Goal: Transaction & Acquisition: Book appointment/travel/reservation

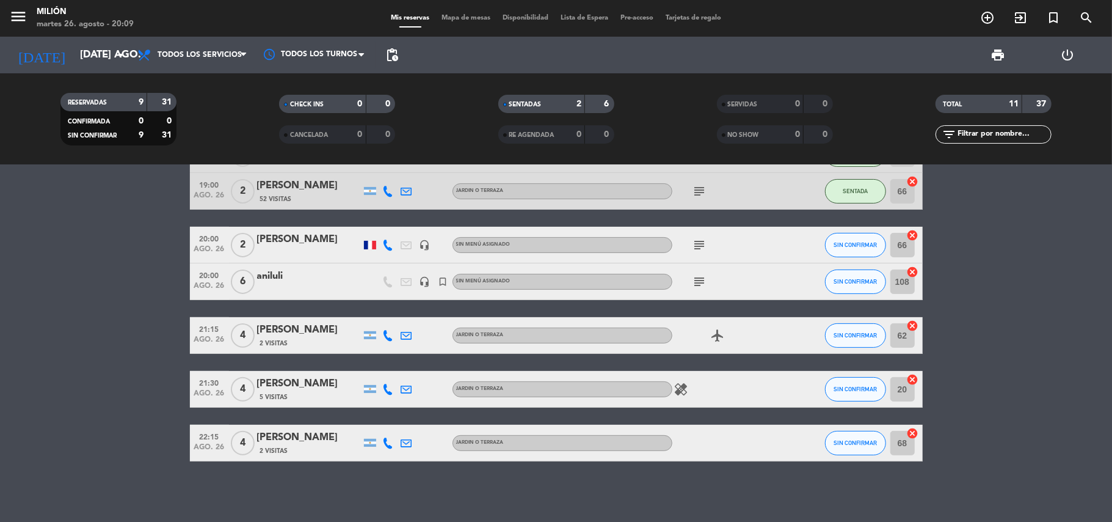
scroll to position [198, 0]
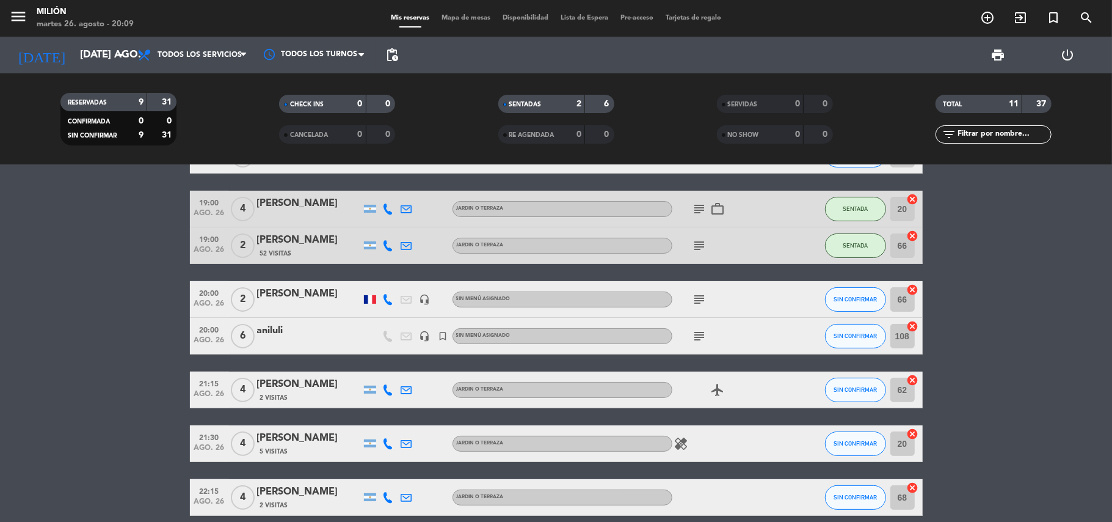
click at [757, 310] on div "subject" at bounding box center [727, 299] width 110 height 36
click at [834, 296] on span "SIN CONFIRMAR" at bounding box center [855, 299] width 43 height 7
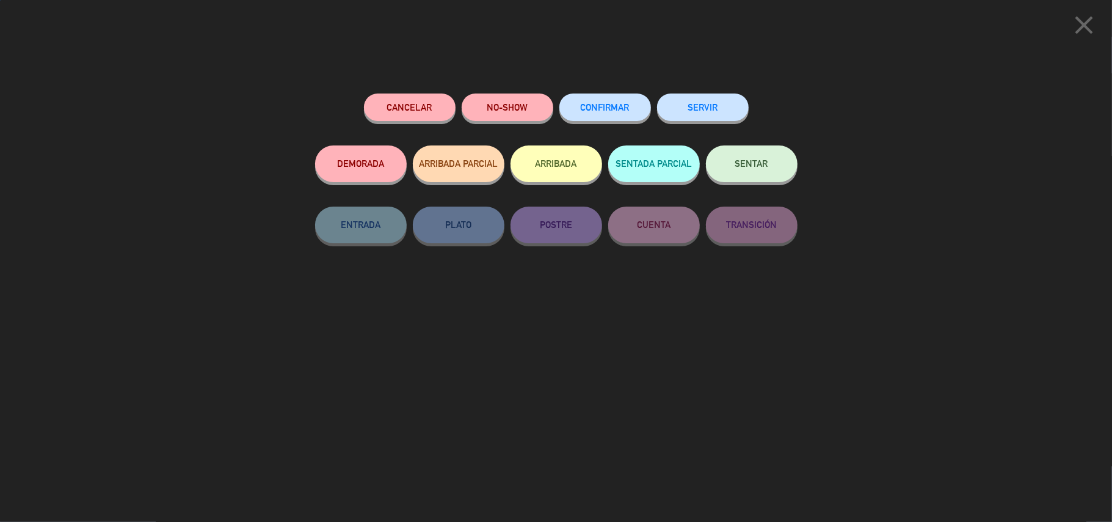
click at [746, 172] on button "SENTAR" at bounding box center [752, 163] width 92 height 37
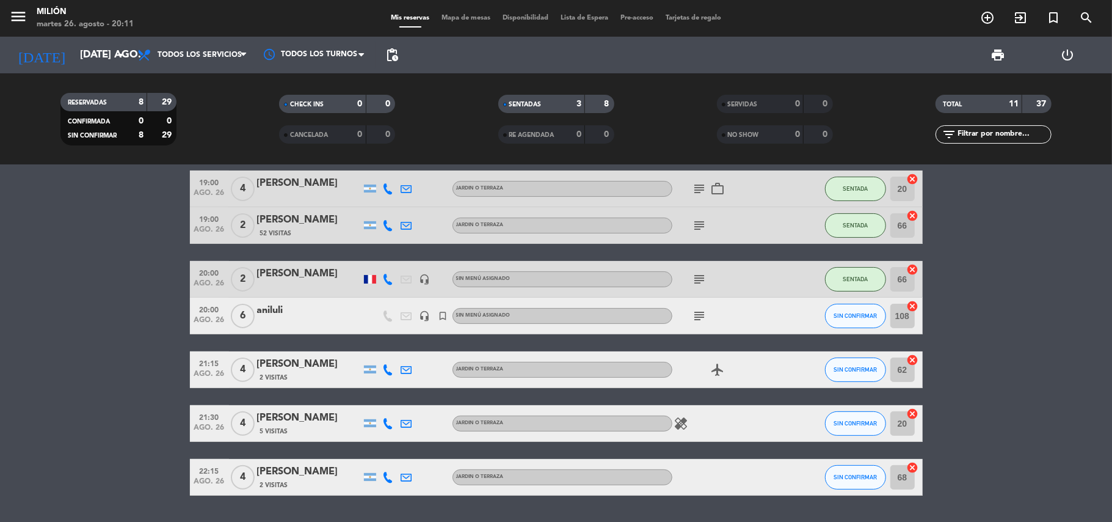
scroll to position [252, 0]
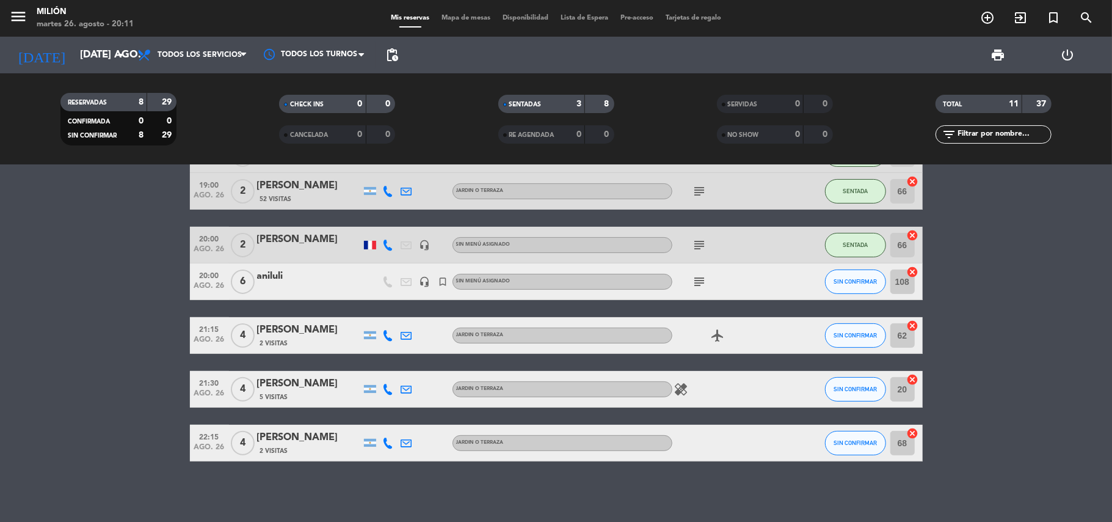
click at [787, 507] on div "14:30 ago. 26 2 [PERSON_NAME] 1 Visita JARDIN o TERRAZA SIN CONFIRMAR 18 cancel…" at bounding box center [556, 343] width 1112 height 357
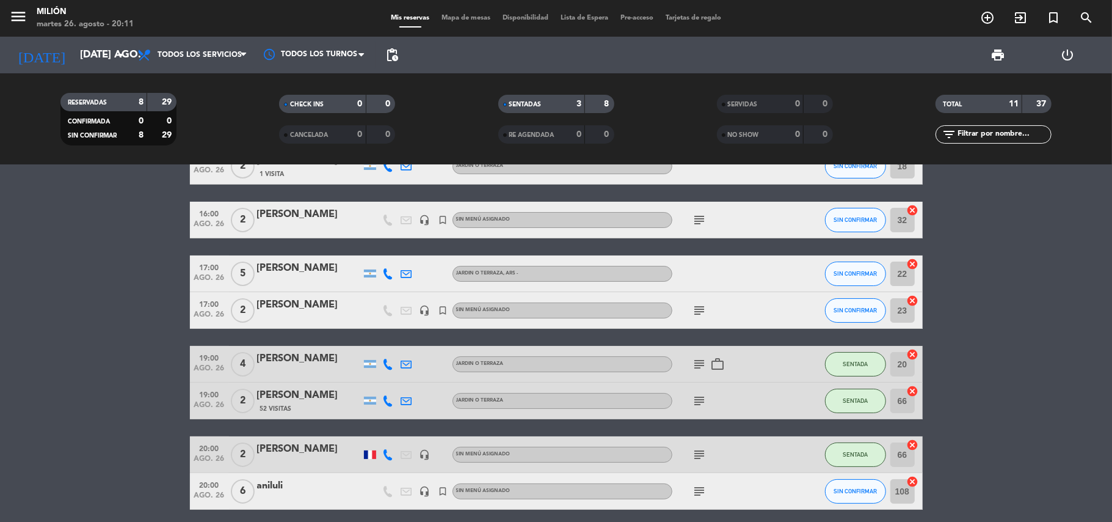
scroll to position [35, 0]
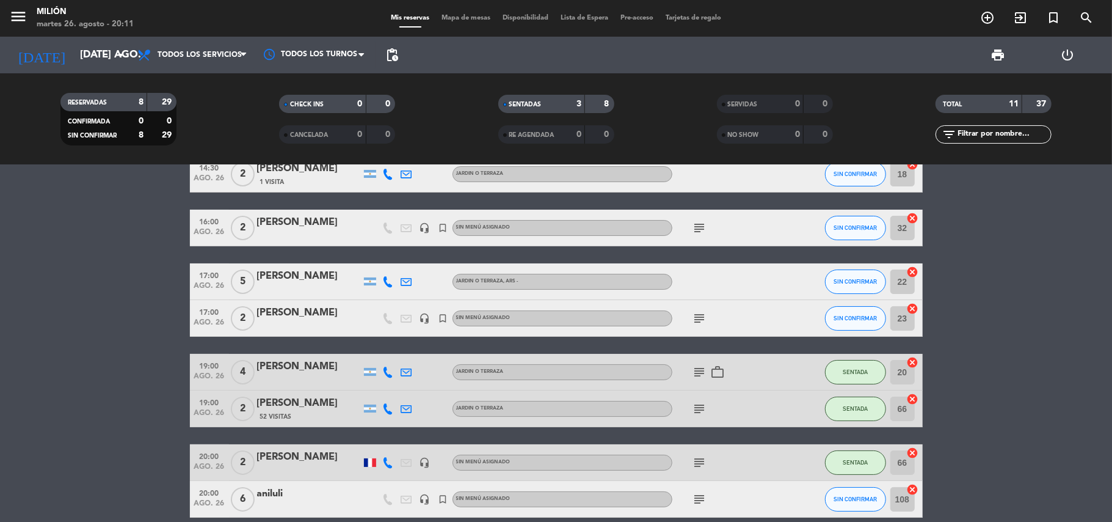
click at [133, 321] on bookings-row "14:30 ago. 26 2 [PERSON_NAME] 1 Visita JARDIN o TERRAZA SIN CONFIRMAR 18 cancel…" at bounding box center [556, 417] width 1112 height 523
click at [1073, 350] on bookings-row "14:30 ago. 26 2 [PERSON_NAME] 1 Visita JARDIN o TERRAZA SIN CONFIRMAR 18 cancel…" at bounding box center [556, 417] width 1112 height 523
click at [1, 316] on bookings-row "14:30 ago. 26 2 [PERSON_NAME] 1 Visita JARDIN o TERRAZA SIN CONFIRMAR 18 cancel…" at bounding box center [556, 417] width 1112 height 523
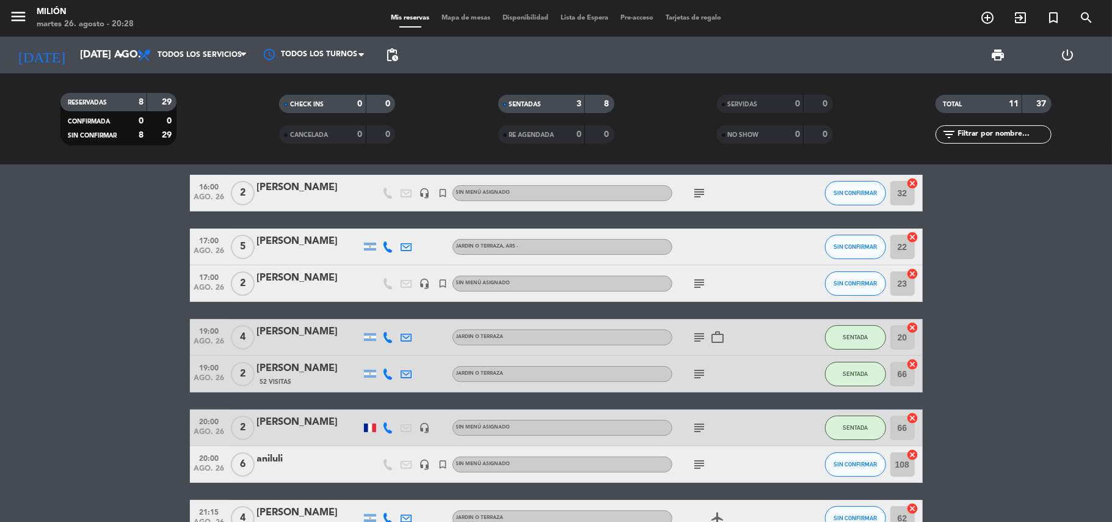
scroll to position [89, 0]
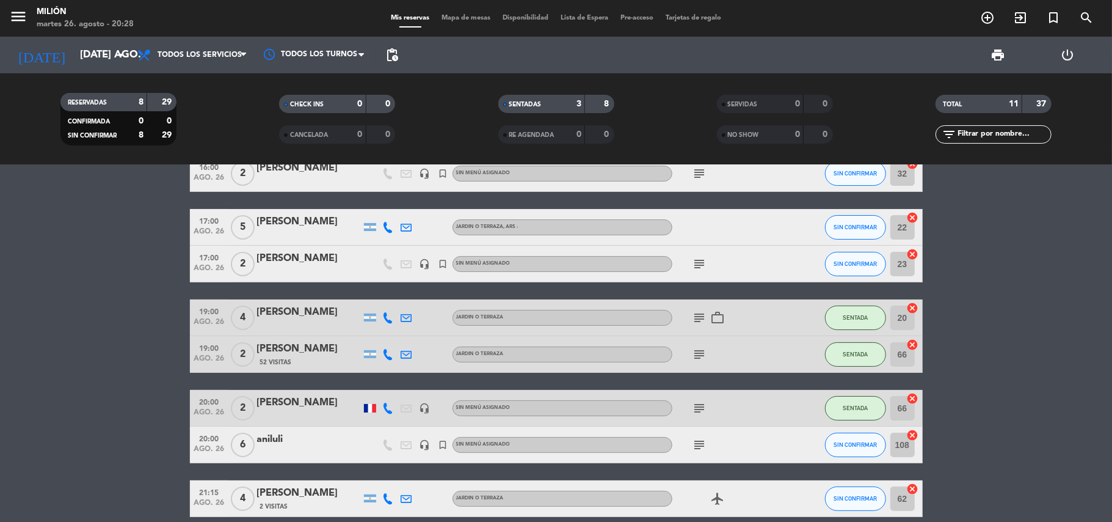
click at [702, 448] on icon "subject" at bounding box center [700, 444] width 15 height 15
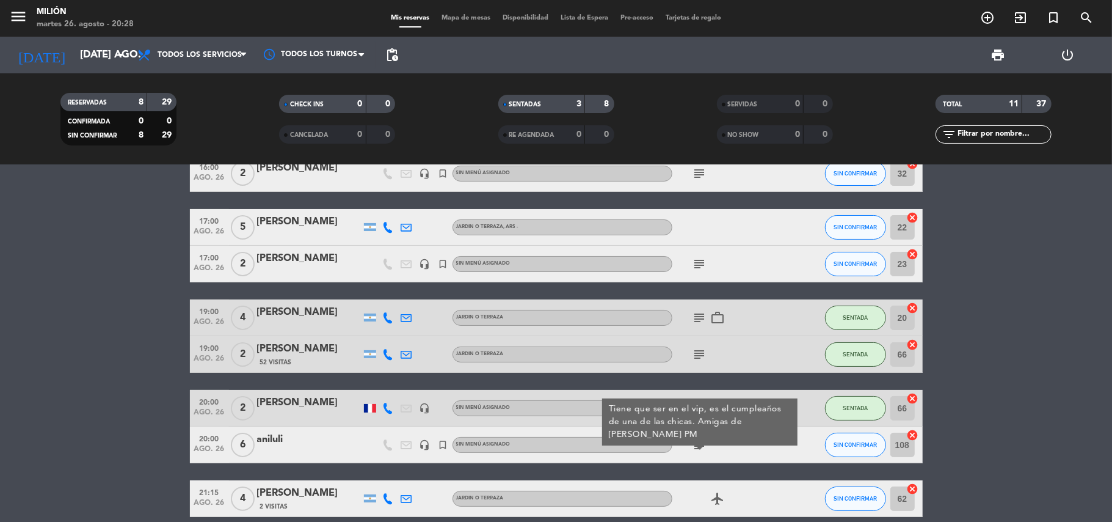
click at [702, 448] on icon "subject" at bounding box center [700, 444] width 15 height 15
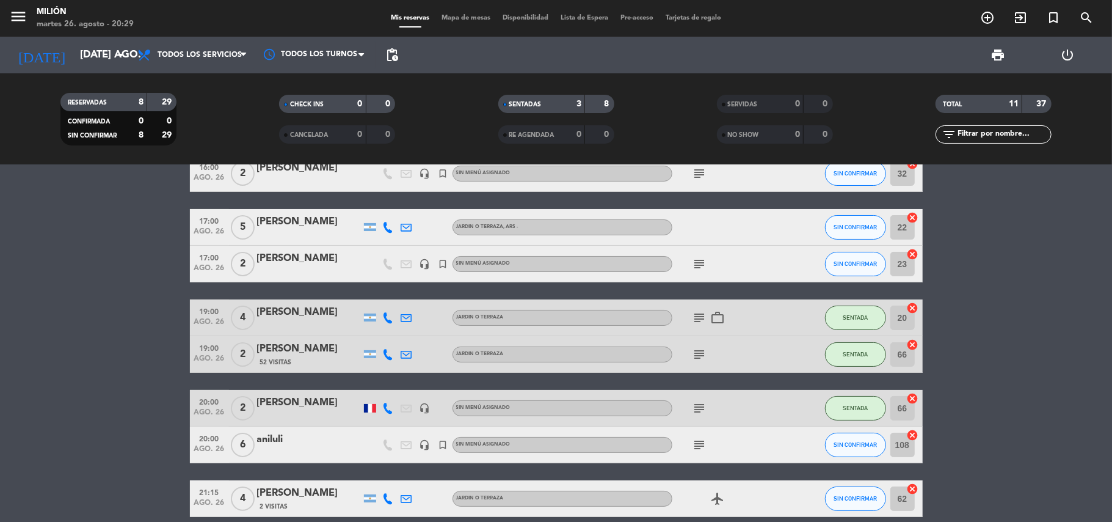
click at [69, 214] on bookings-row "14:30 ago. 26 2 [PERSON_NAME] 1 Visita JARDIN o TERRAZA SIN CONFIRMAR 18 cancel…" at bounding box center [556, 362] width 1112 height 523
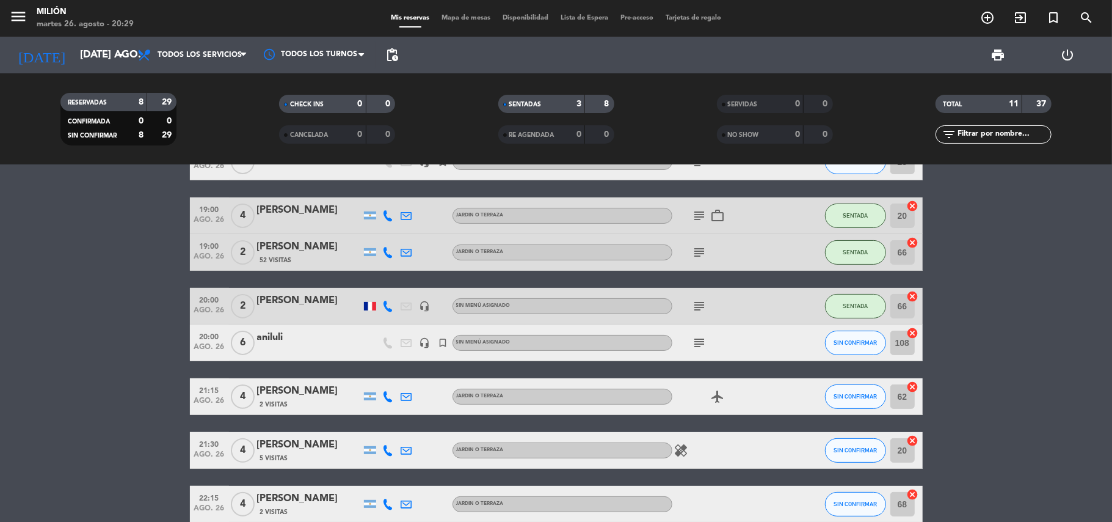
scroll to position [198, 0]
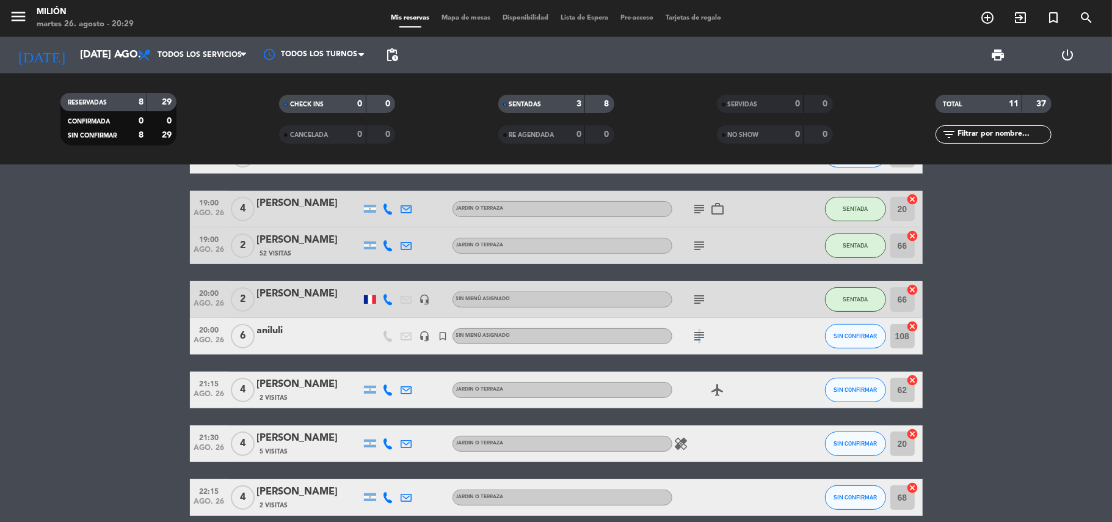
click at [696, 329] on icon "subject" at bounding box center [700, 336] width 15 height 15
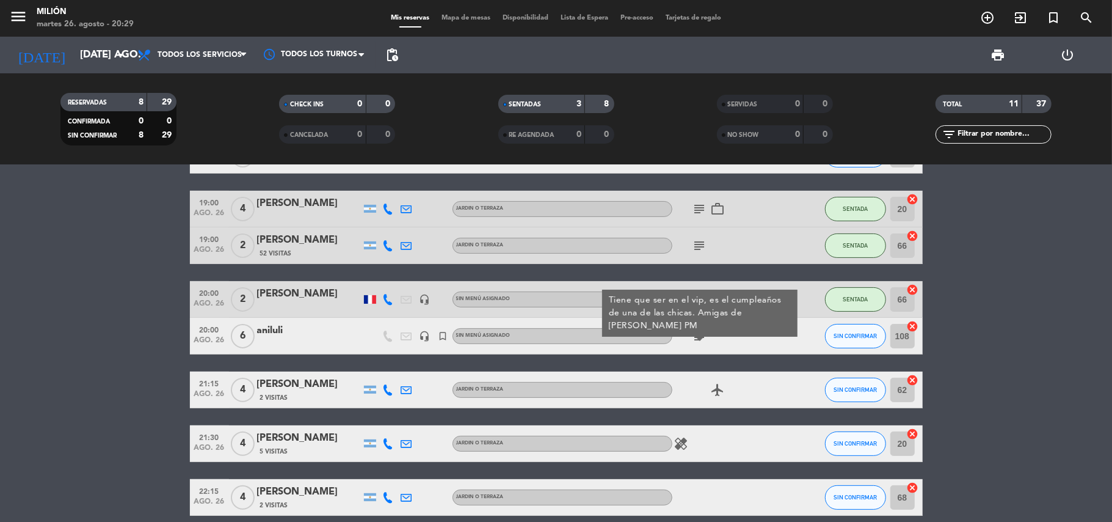
click at [704, 336] on icon "subject" at bounding box center [700, 336] width 15 height 15
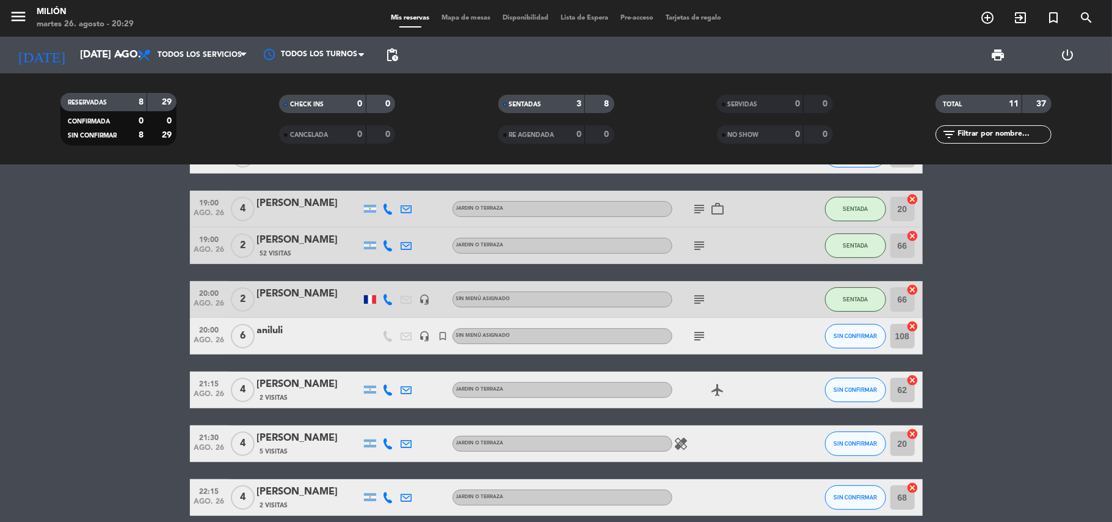
scroll to position [252, 0]
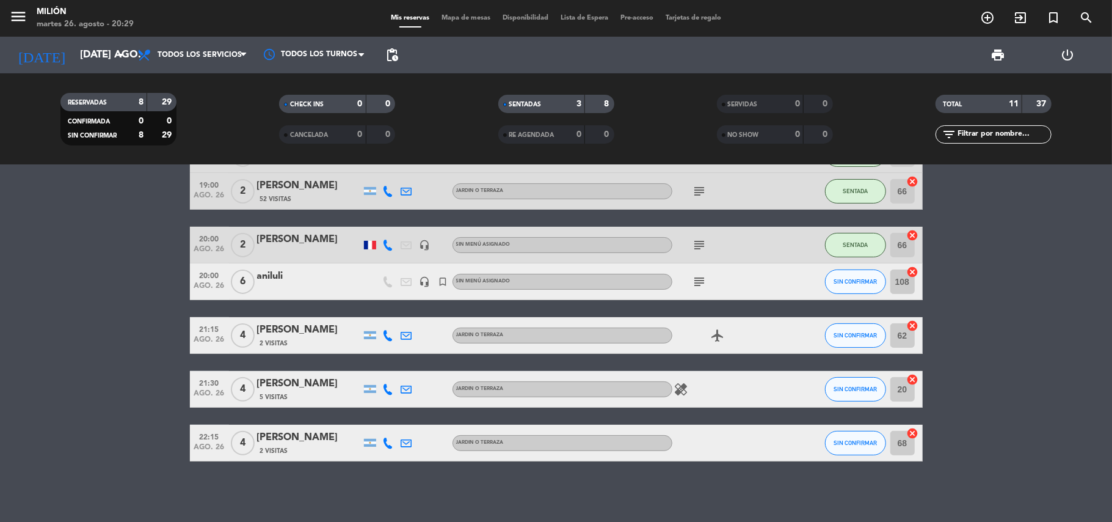
click at [332, 470] on div "14:30 ago. 26 2 [PERSON_NAME] 1 Visita JARDIN o TERRAZA SIN CONFIRMAR 18 cancel…" at bounding box center [556, 343] width 1112 height 357
click at [116, 50] on icon "arrow_drop_down" at bounding box center [121, 55] width 15 height 15
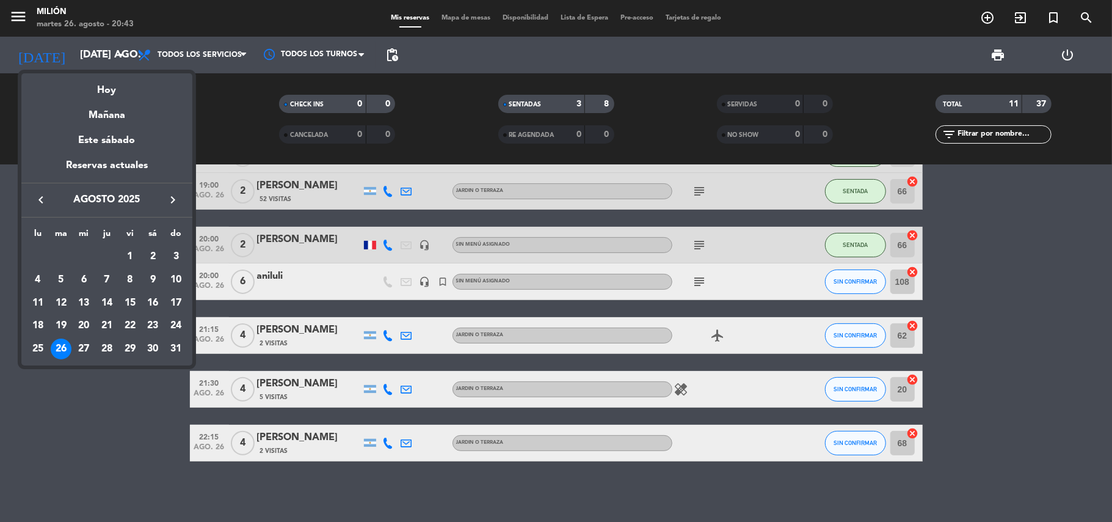
click at [145, 53] on div at bounding box center [556, 261] width 1112 height 522
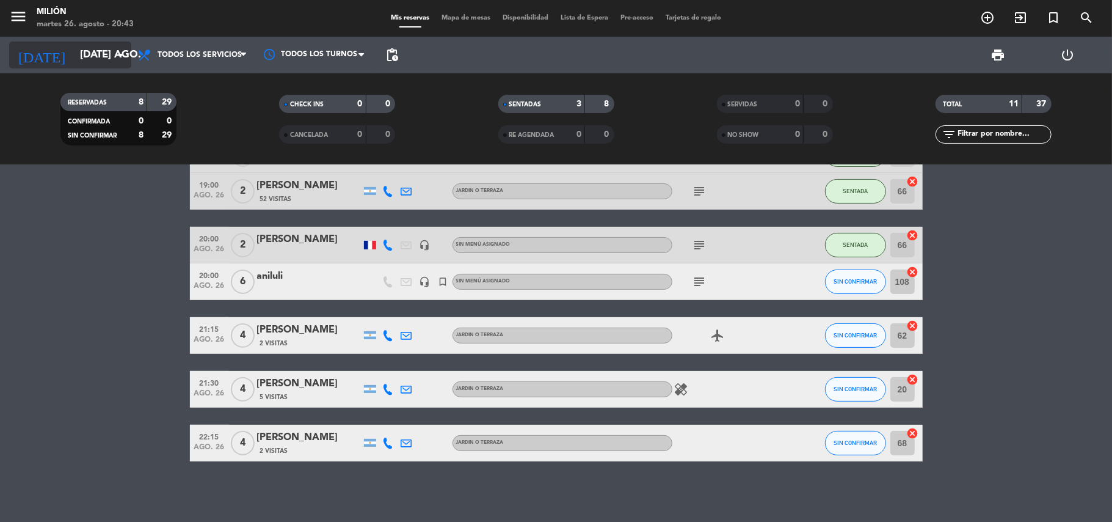
click at [88, 51] on input "[DATE] ago." at bounding box center [140, 55] width 132 height 24
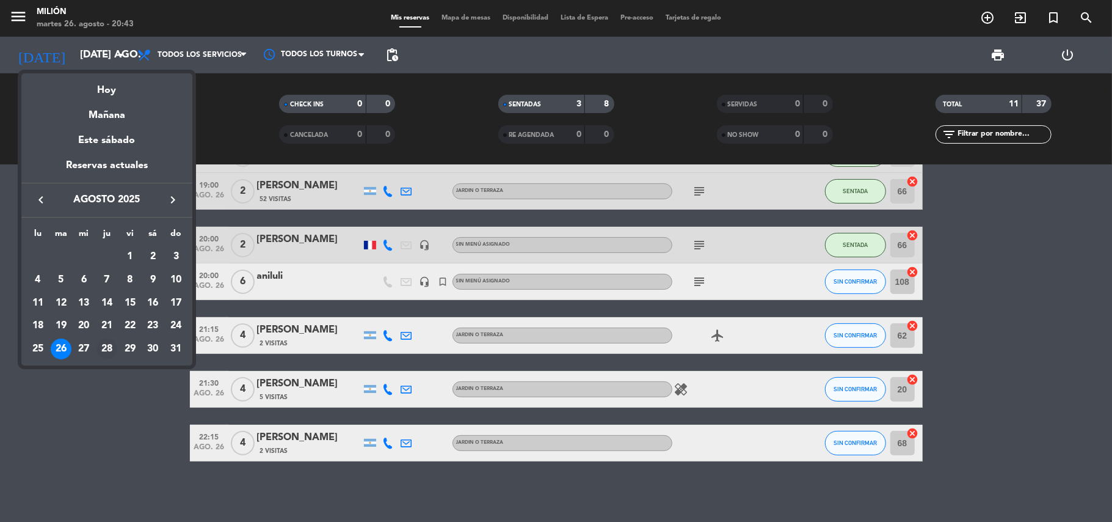
click at [103, 348] on div "28" at bounding box center [106, 348] width 21 height 21
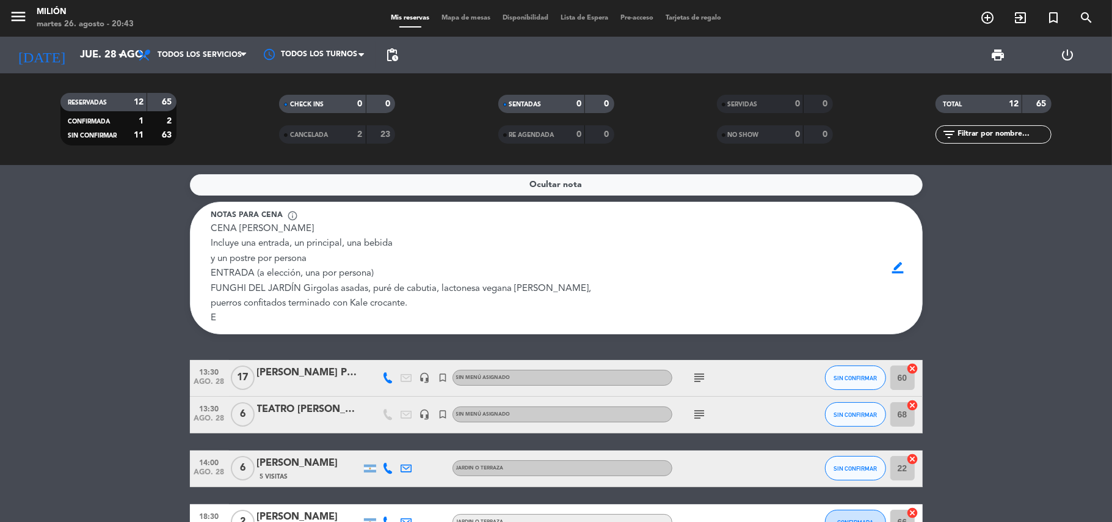
scroll to position [54, 0]
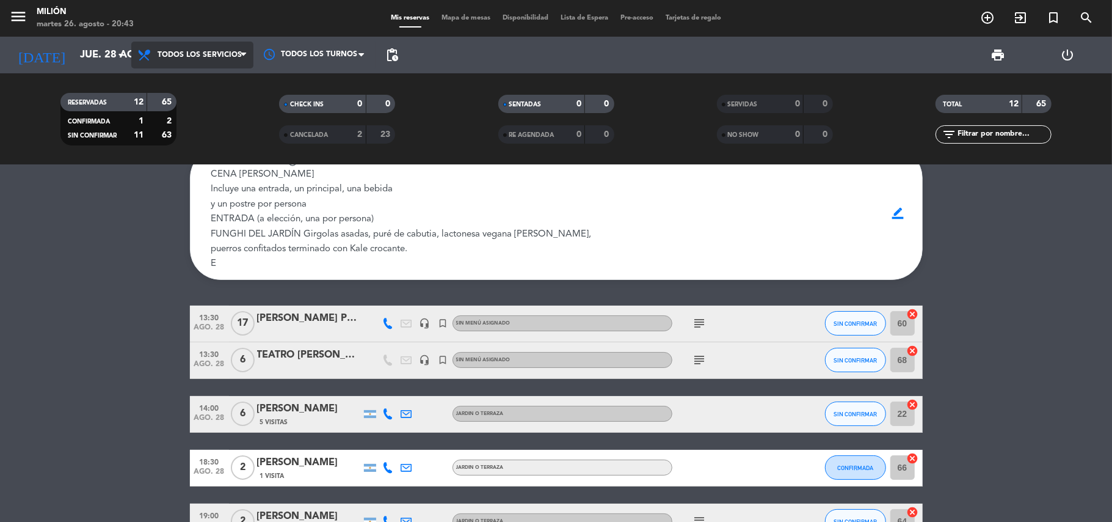
click at [224, 57] on span "Todos los servicios" at bounding box center [200, 55] width 84 height 9
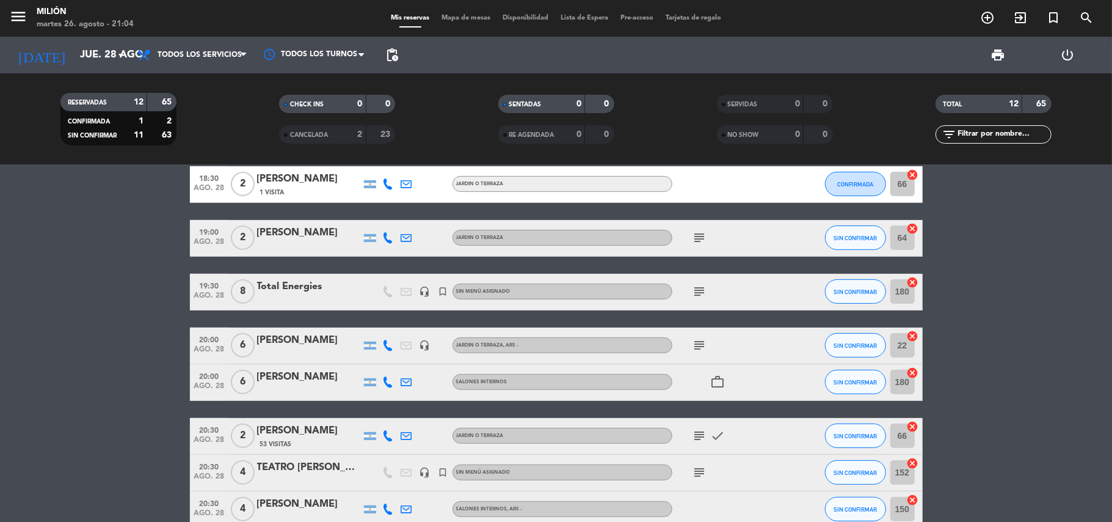
scroll to position [350, 0]
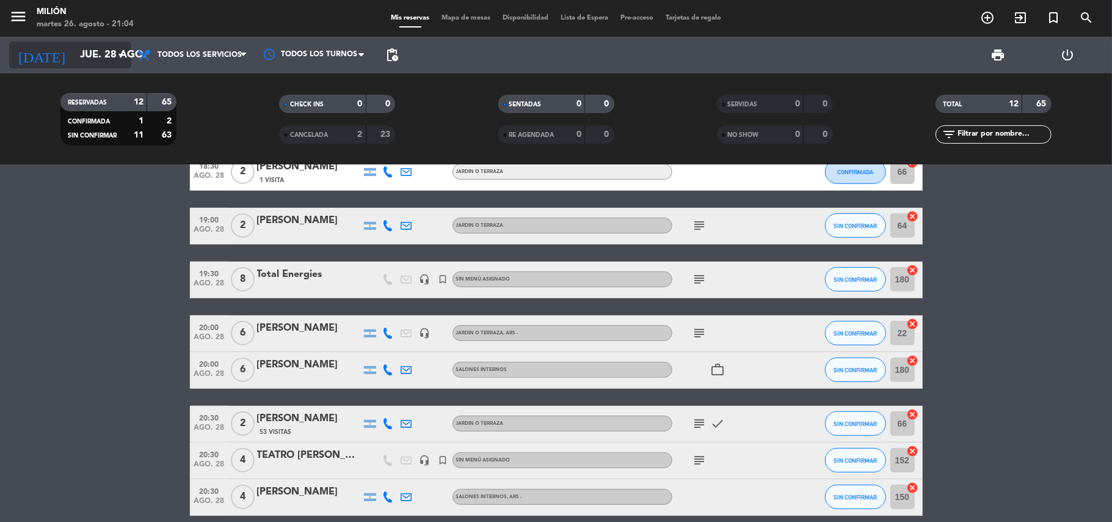
click at [111, 42] on div "[DATE] jue. 28 ago. arrow_drop_down" at bounding box center [70, 55] width 122 height 27
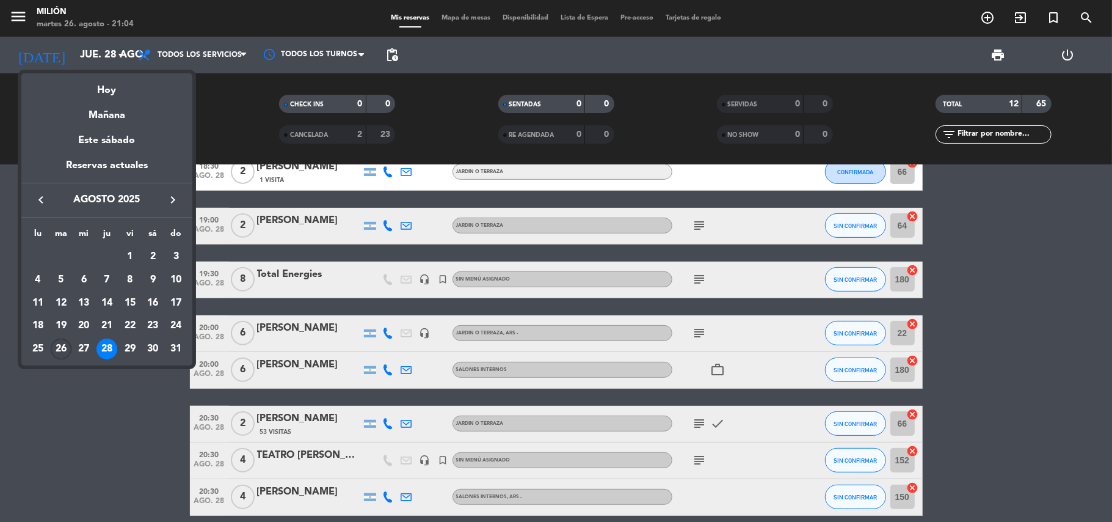
click at [67, 351] on div "26" at bounding box center [61, 348] width 21 height 21
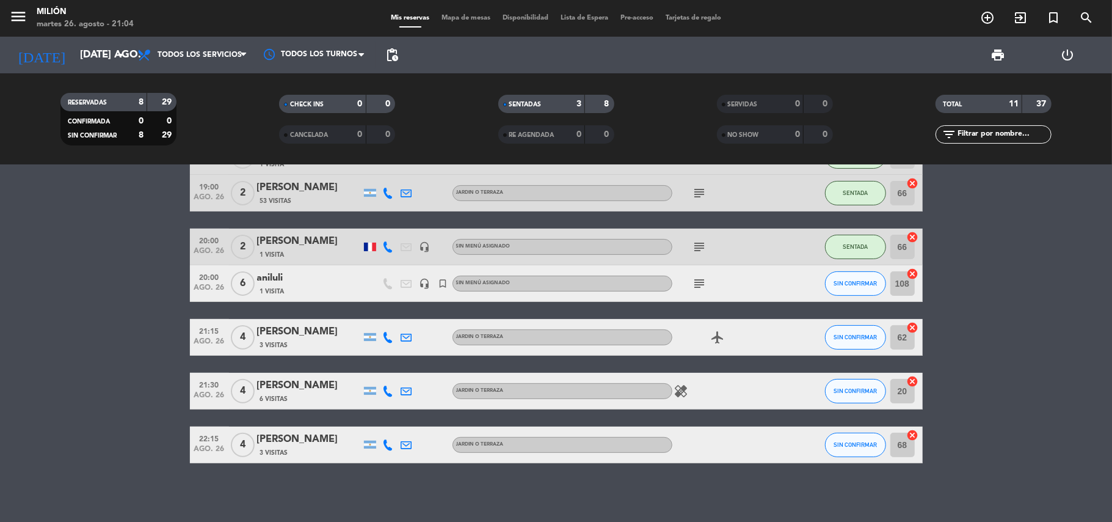
scroll to position [252, 0]
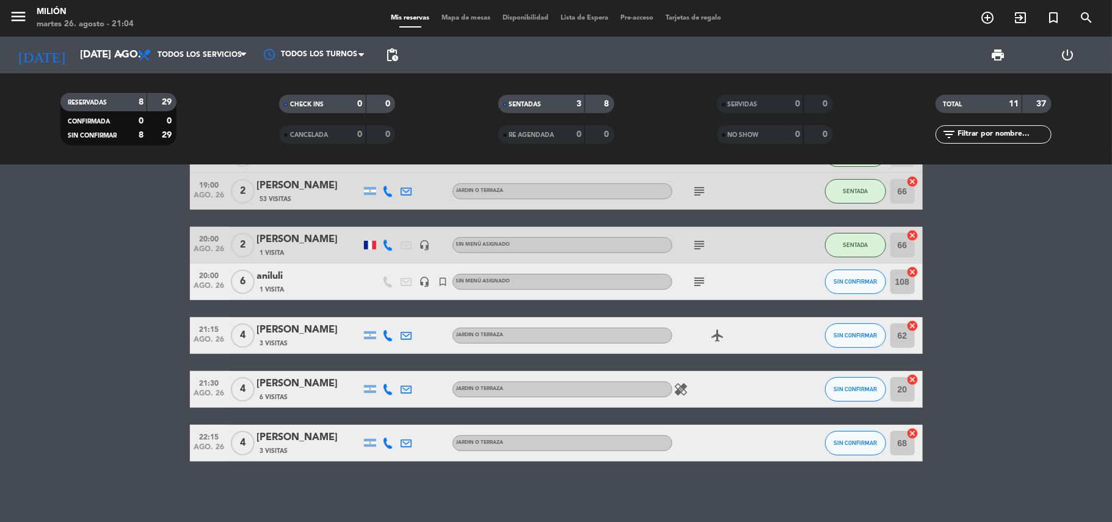
click at [949, 333] on bookings-row "14:30 ago. 26 2 [PERSON_NAME] 2 Visitas JARDIN o TERRAZA SIN CONFIRMAR 18 cance…" at bounding box center [556, 199] width 1112 height 523
click at [111, 53] on input "[DATE] ago." at bounding box center [140, 55] width 132 height 24
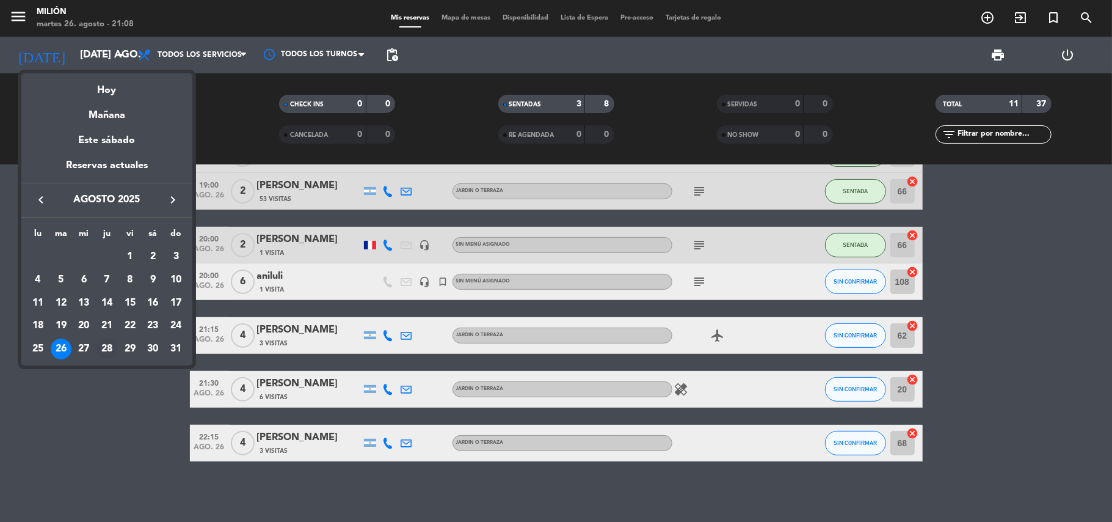
click at [112, 348] on div "28" at bounding box center [106, 348] width 21 height 21
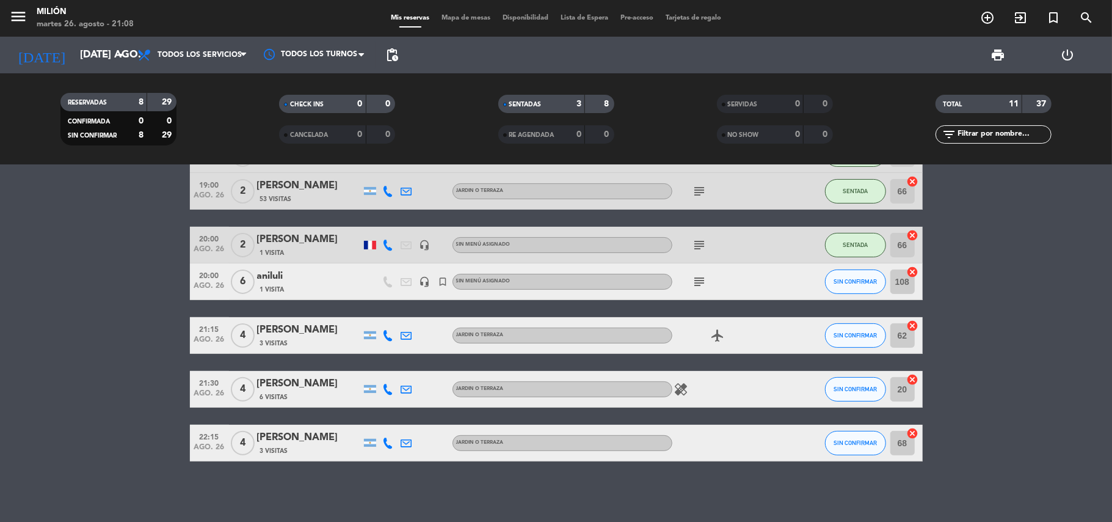
type input "jue. 28 ago."
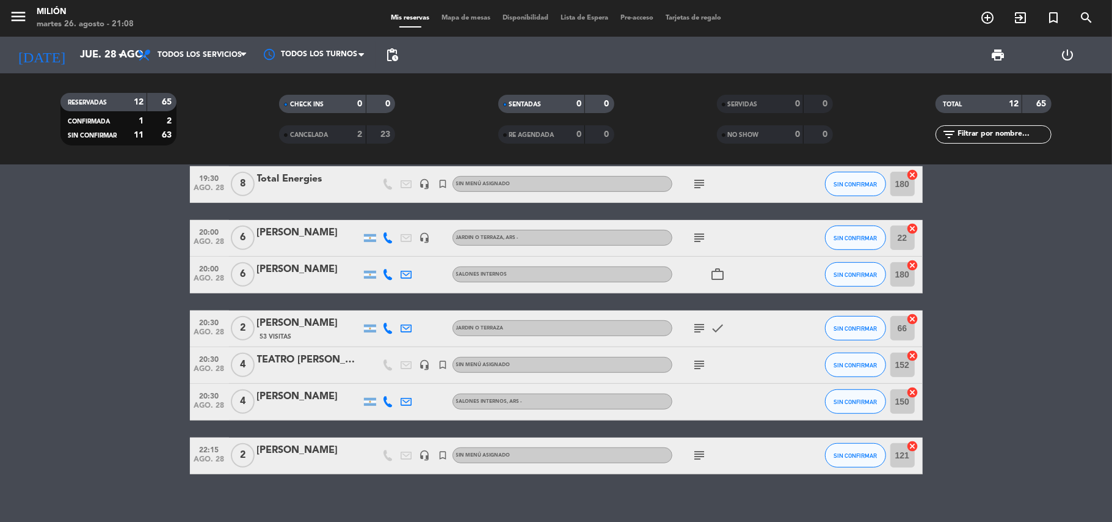
scroll to position [458, 0]
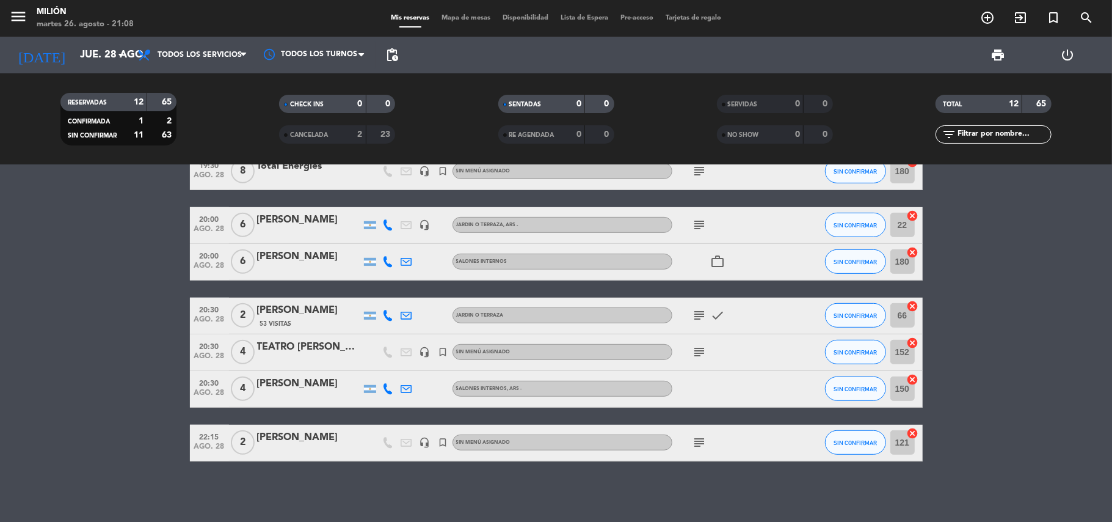
click at [710, 442] on div "subject" at bounding box center [727, 442] width 110 height 36
click at [704, 441] on icon "subject" at bounding box center [700, 442] width 15 height 15
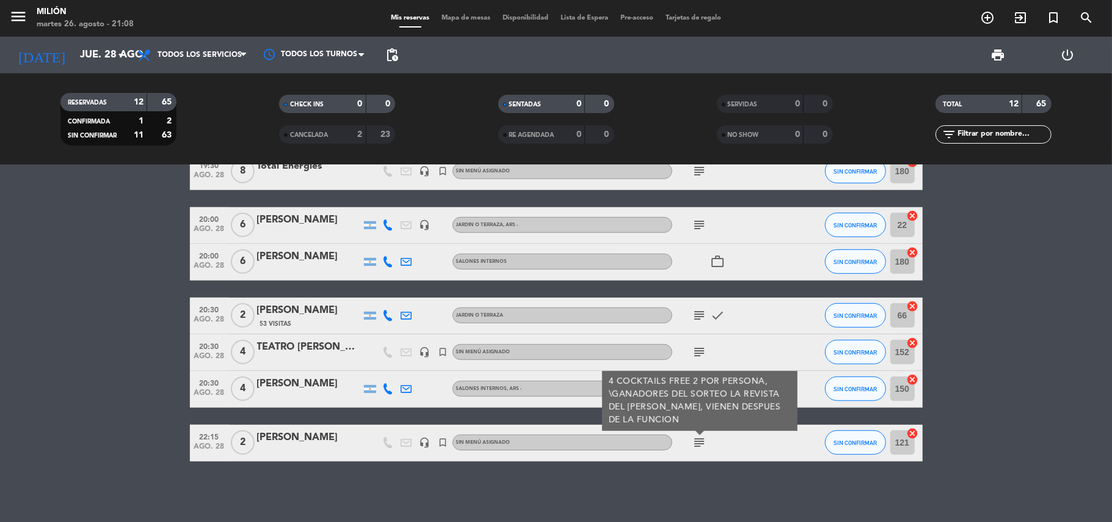
click at [829, 410] on div "13:30 ago. 28 17 [PERSON_NAME] Pastor headset_mic turned_in_not Sin menú asigna…" at bounding box center [556, 181] width 733 height 559
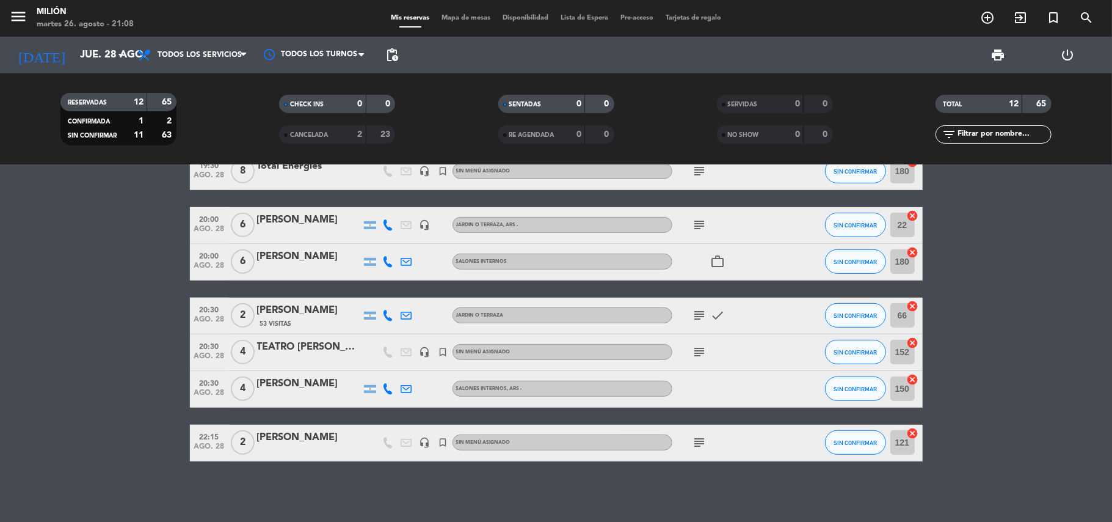
click at [706, 341] on div "subject" at bounding box center [727, 352] width 110 height 36
click at [706, 350] on icon "subject" at bounding box center [700, 351] width 15 height 15
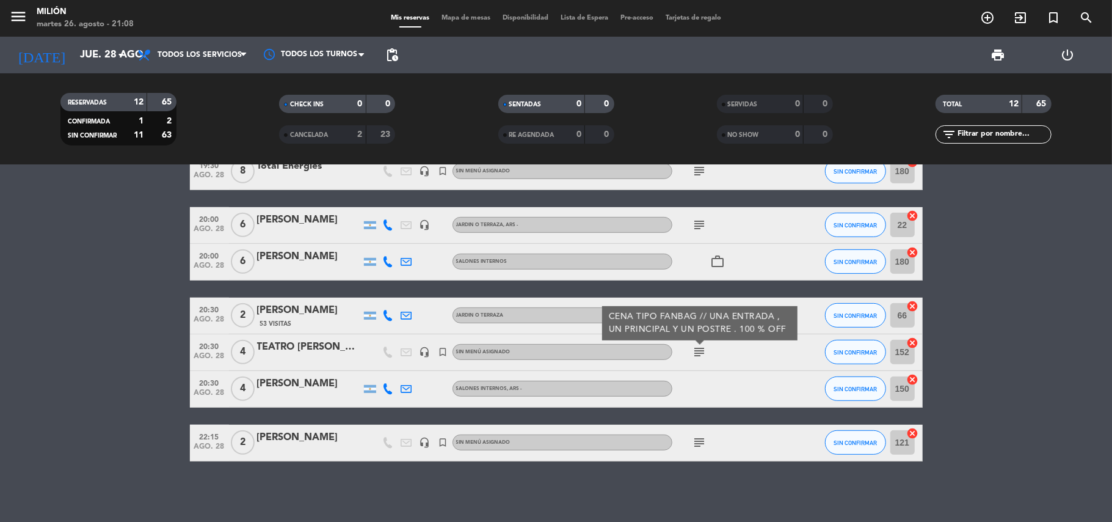
click at [760, 344] on div "subject CENA TIPO FANBAG // UNA ENTRADA , UN PRINCIPAL Y UN POSTRE . 100 % OFF" at bounding box center [727, 352] width 110 height 36
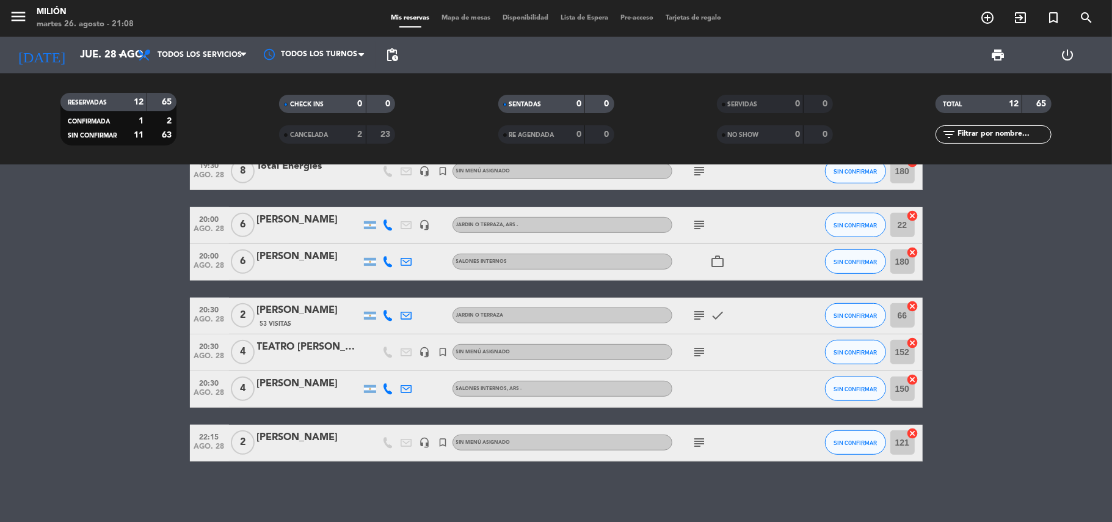
click at [701, 316] on icon "subject" at bounding box center [700, 315] width 15 height 15
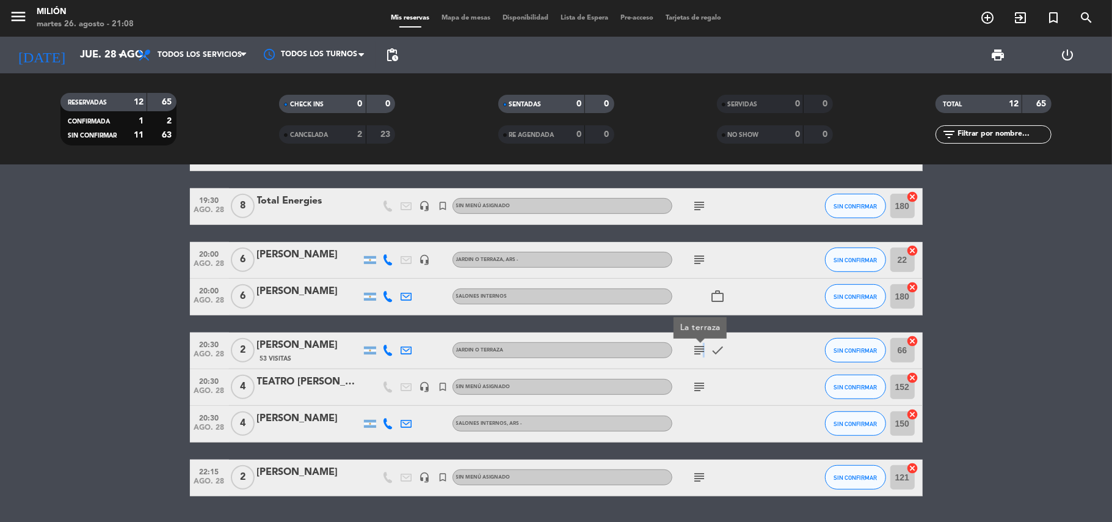
scroll to position [404, 0]
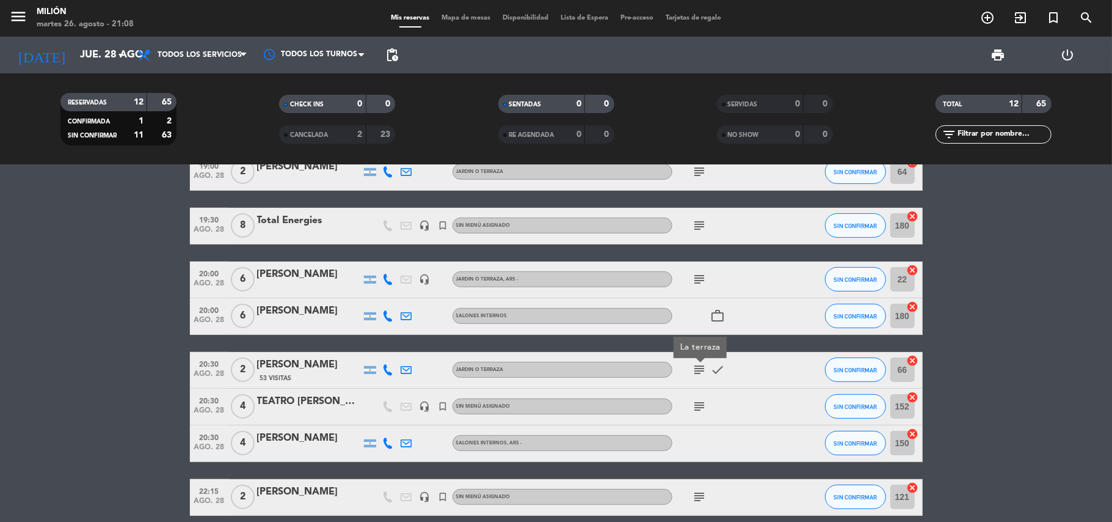
click at [693, 279] on icon "subject" at bounding box center [700, 279] width 15 height 15
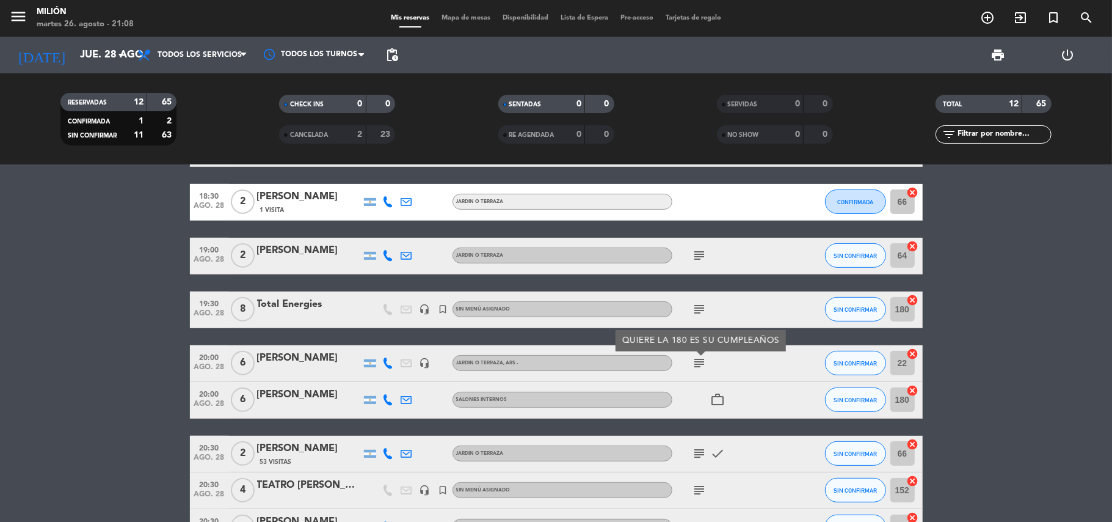
scroll to position [296, 0]
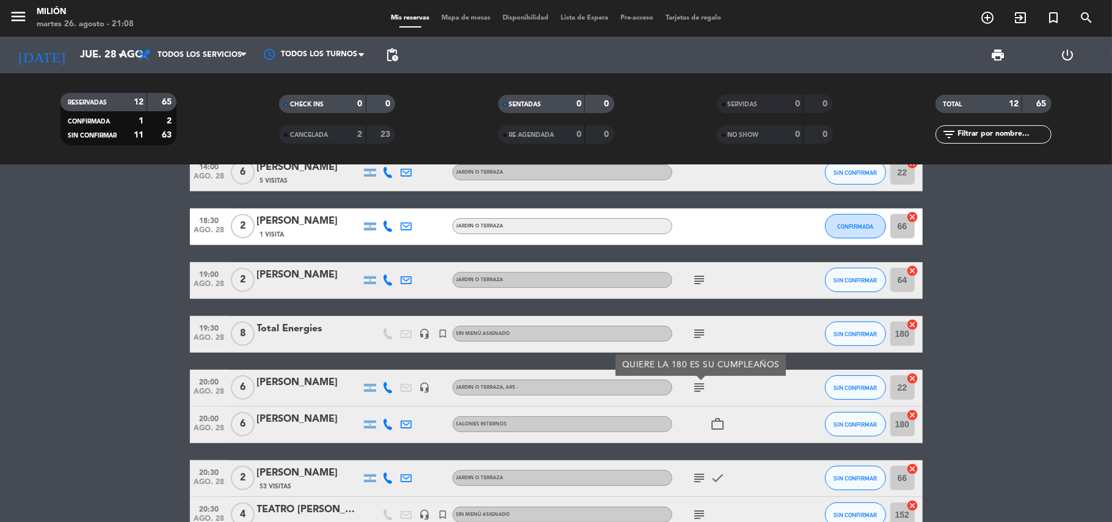
click at [700, 328] on icon "subject" at bounding box center [700, 333] width 15 height 15
click at [690, 420] on div "work_outline" at bounding box center [727, 424] width 110 height 36
click at [699, 282] on icon "subject" at bounding box center [700, 279] width 15 height 15
click at [697, 426] on div "work_outline" at bounding box center [727, 424] width 110 height 36
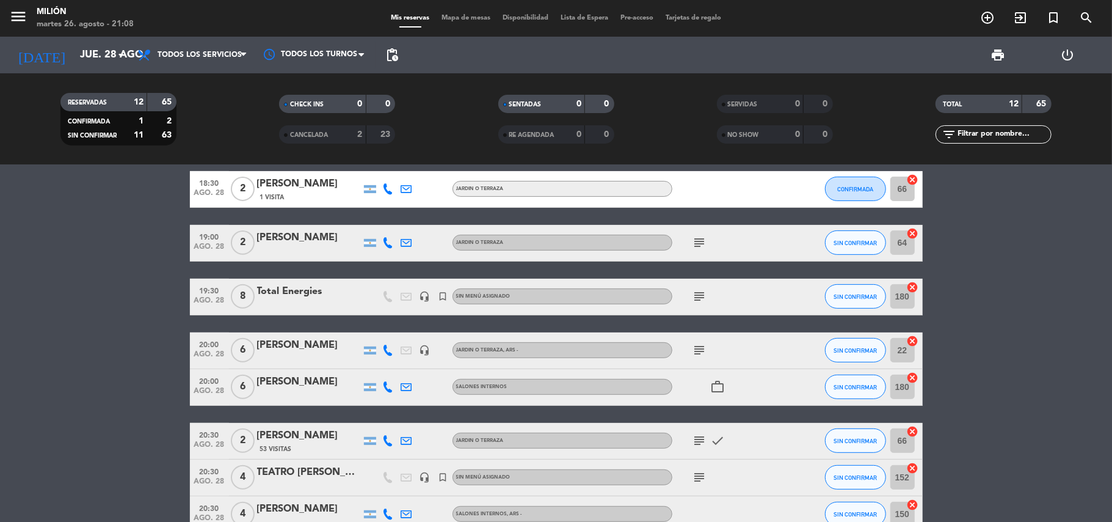
scroll to position [350, 0]
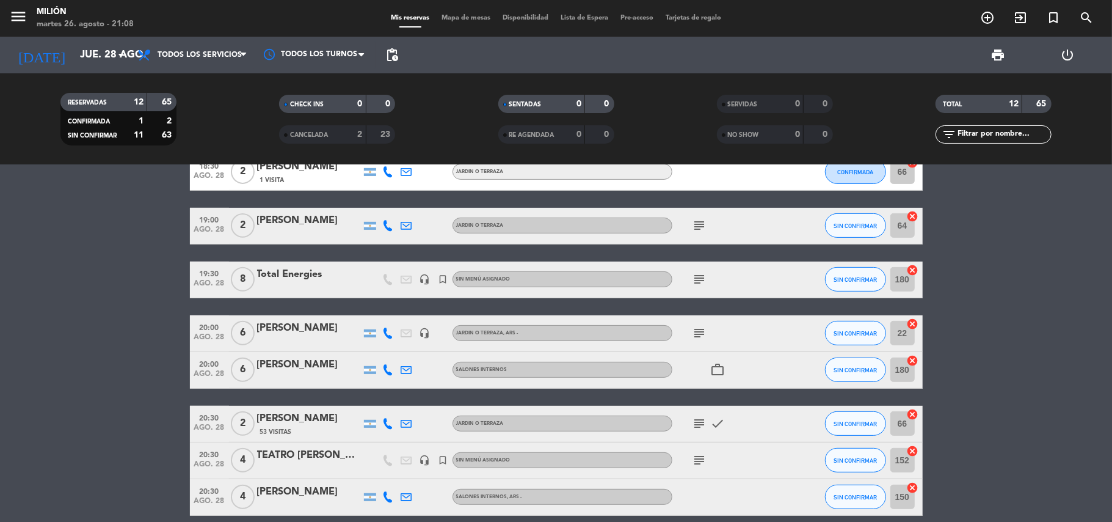
click at [699, 365] on div "work_outline" at bounding box center [727, 370] width 110 height 36
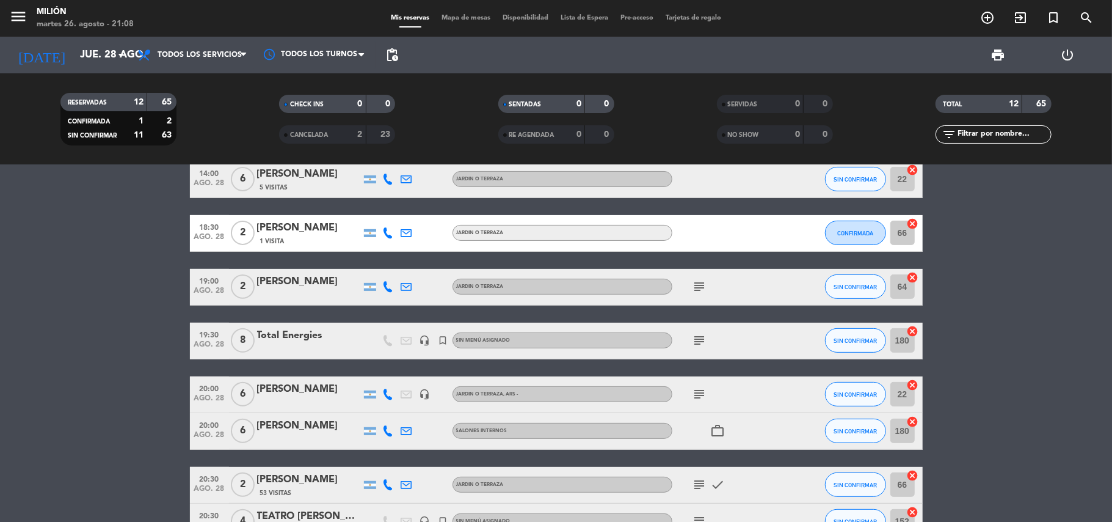
scroll to position [458, 0]
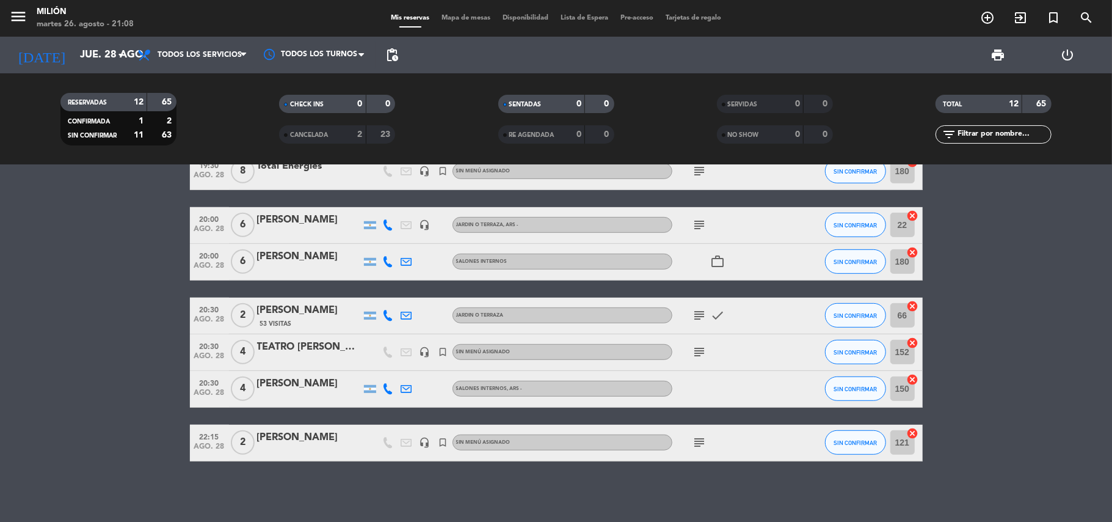
click at [357, 457] on div "22:15 ago. 28 2 [PERSON_NAME] headset_mic turned_in_not Sin menú asignado subje…" at bounding box center [556, 442] width 733 height 37
click at [374, 491] on div "Ocultar nota Notas para cena info_outline CENA [PERSON_NAME] Incluye una entrad…" at bounding box center [556, 343] width 1112 height 357
click at [1049, 18] on icon "turned_in_not" at bounding box center [1053, 17] width 15 height 15
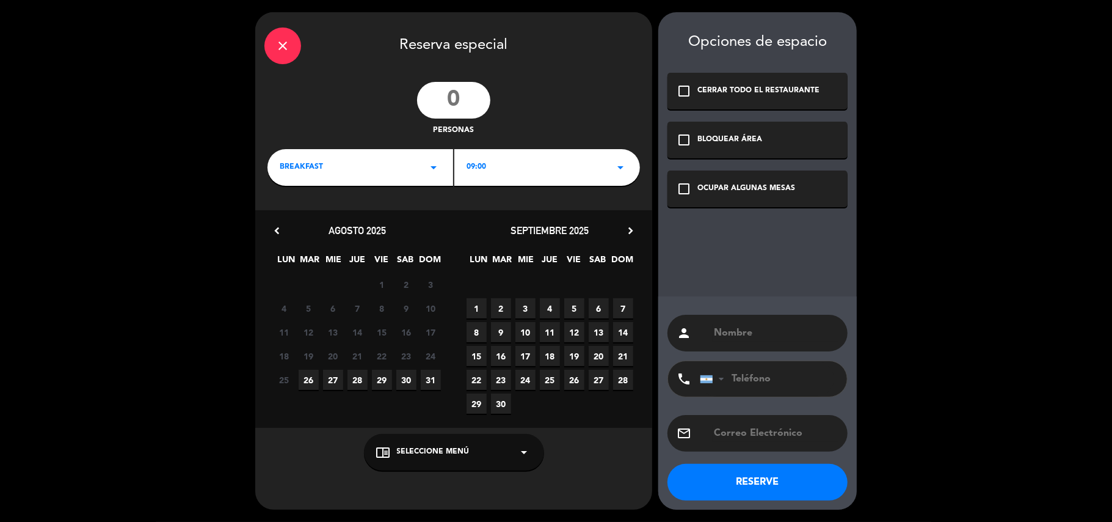
click at [326, 167] on div "BREAKFAST arrow_drop_down" at bounding box center [361, 167] width 186 height 37
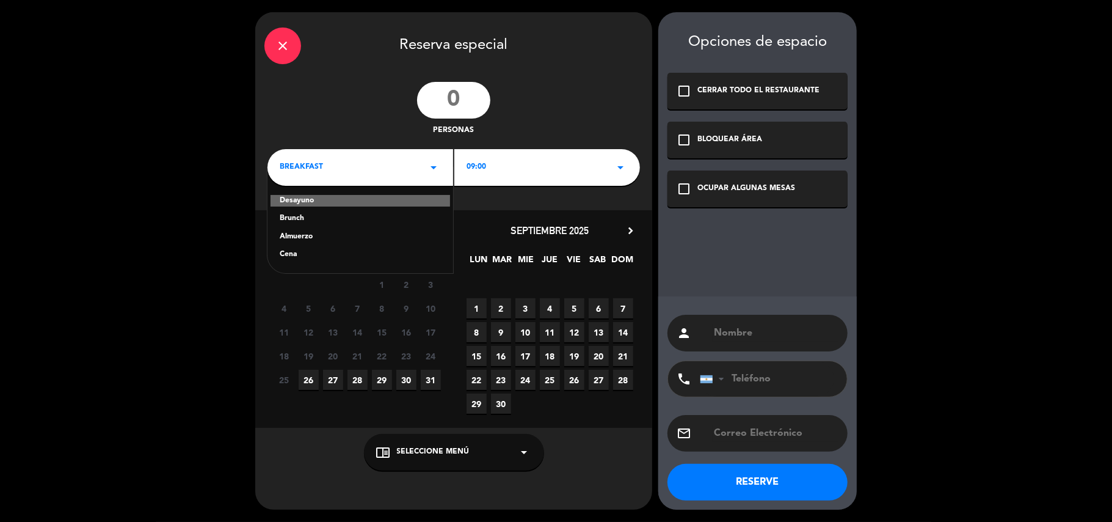
click at [344, 164] on div "BREAKFAST arrow_drop_down" at bounding box center [361, 167] width 186 height 37
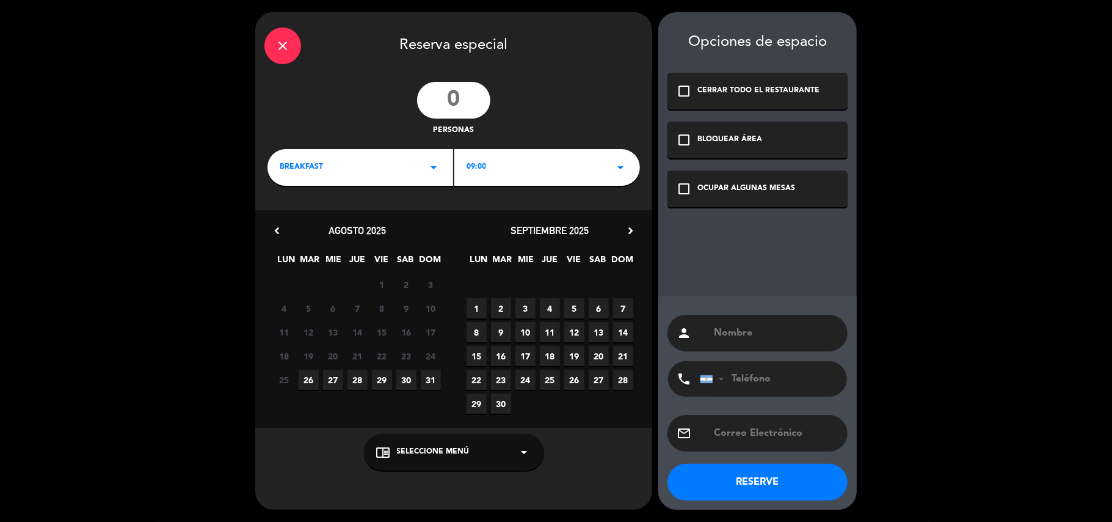
click at [288, 34] on div "close" at bounding box center [282, 45] width 37 height 37
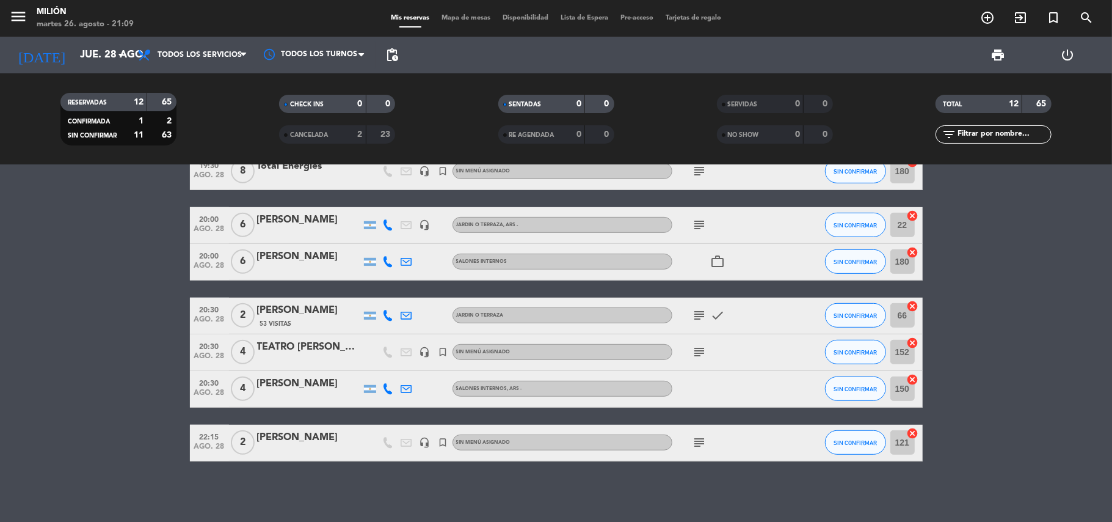
click at [1058, 4] on div "menu Milión martes 26. agosto - 21:09 Mis reservas Mapa de mesas Disponibilidad…" at bounding box center [556, 18] width 1112 height 37
click at [1049, 18] on icon "turned_in_not" at bounding box center [1053, 17] width 15 height 15
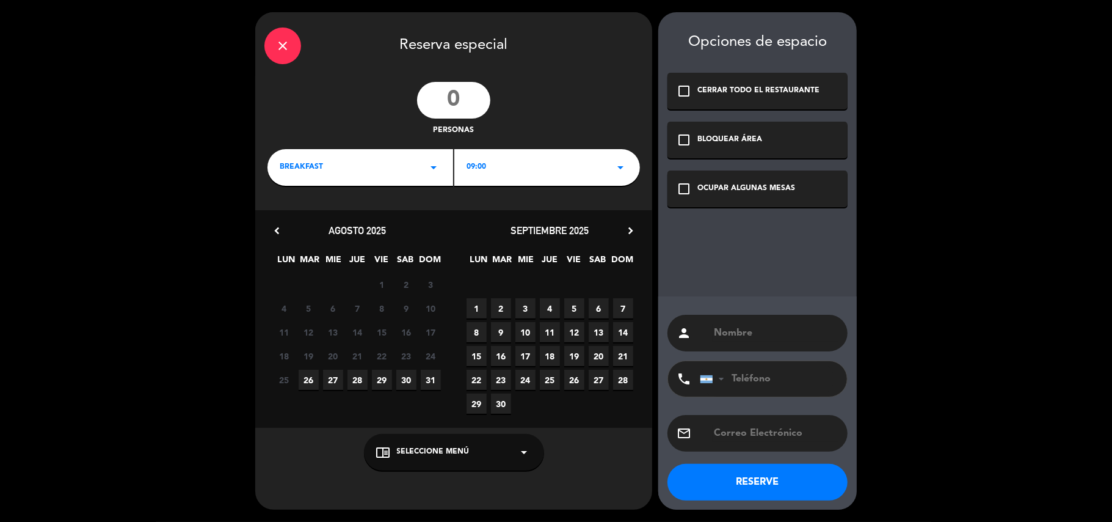
click at [443, 93] on input "number" at bounding box center [453, 100] width 73 height 37
type input "8"
click at [431, 169] on icon "arrow_drop_down" at bounding box center [433, 167] width 15 height 15
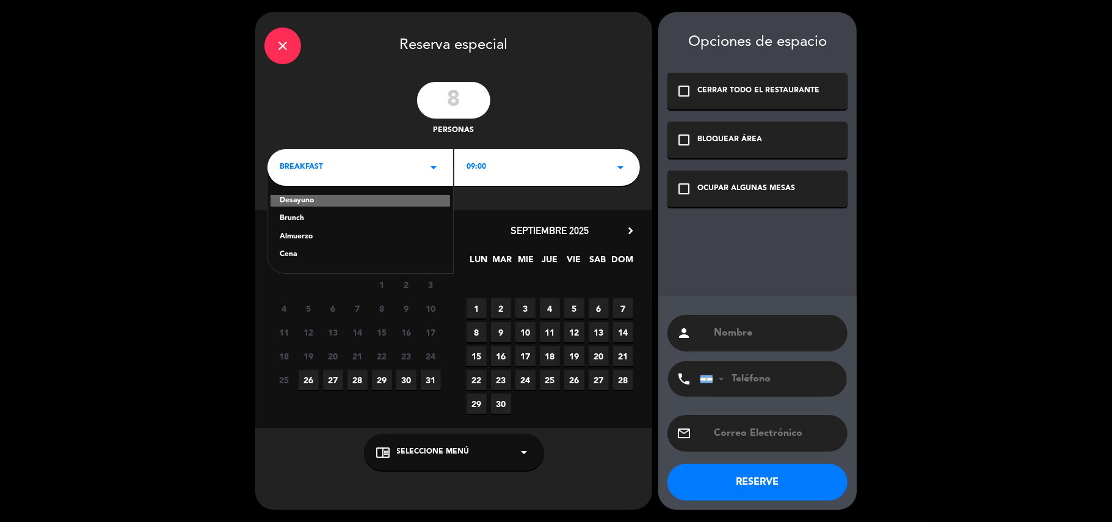
drag, startPoint x: 283, startPoint y: 255, endPoint x: 348, endPoint y: 247, distance: 64.6
click at [283, 258] on div "Cena" at bounding box center [360, 255] width 161 height 12
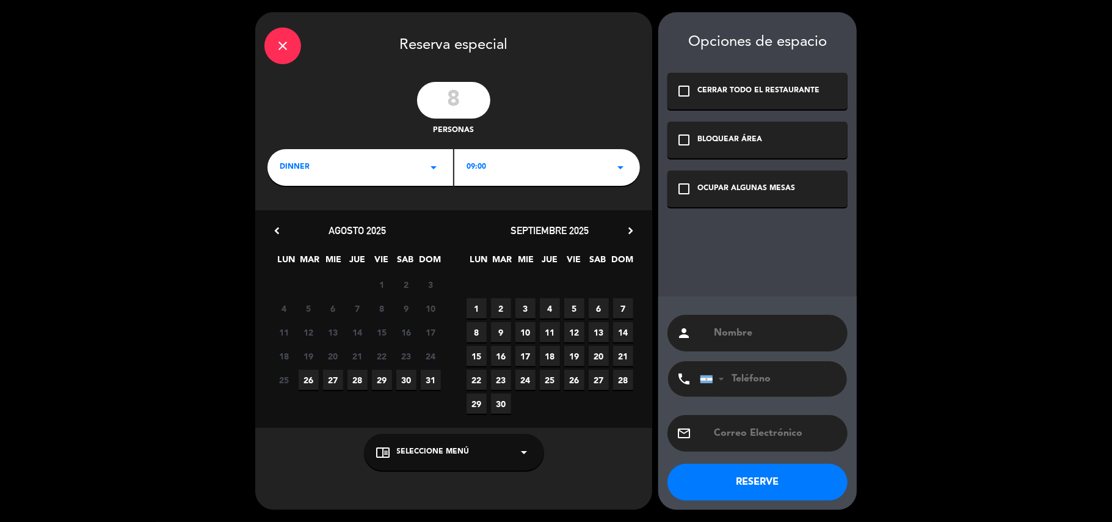
click at [478, 171] on span "09:00" at bounding box center [477, 167] width 20 height 12
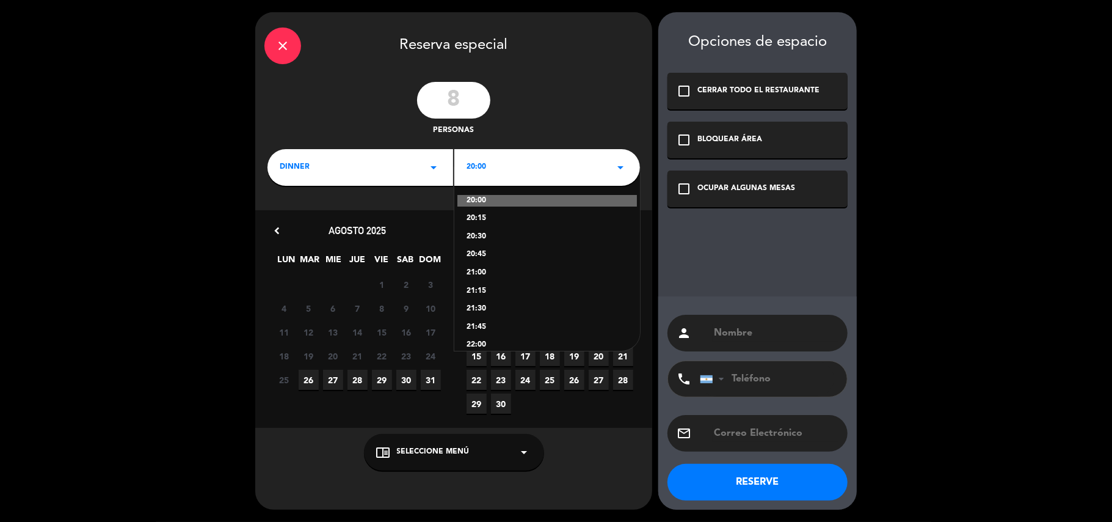
click at [470, 289] on div "21:15" at bounding box center [547, 291] width 161 height 12
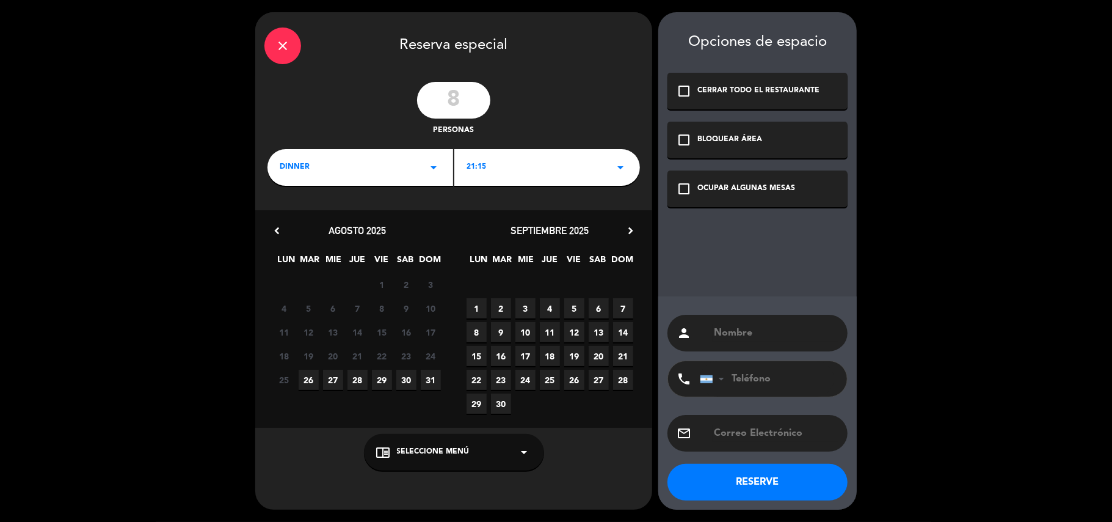
click at [358, 382] on span "28" at bounding box center [358, 380] width 20 height 20
click at [359, 379] on span "28" at bounding box center [358, 380] width 20 height 20
click at [690, 192] on icon "check_box_outline_blank" at bounding box center [684, 188] width 15 height 15
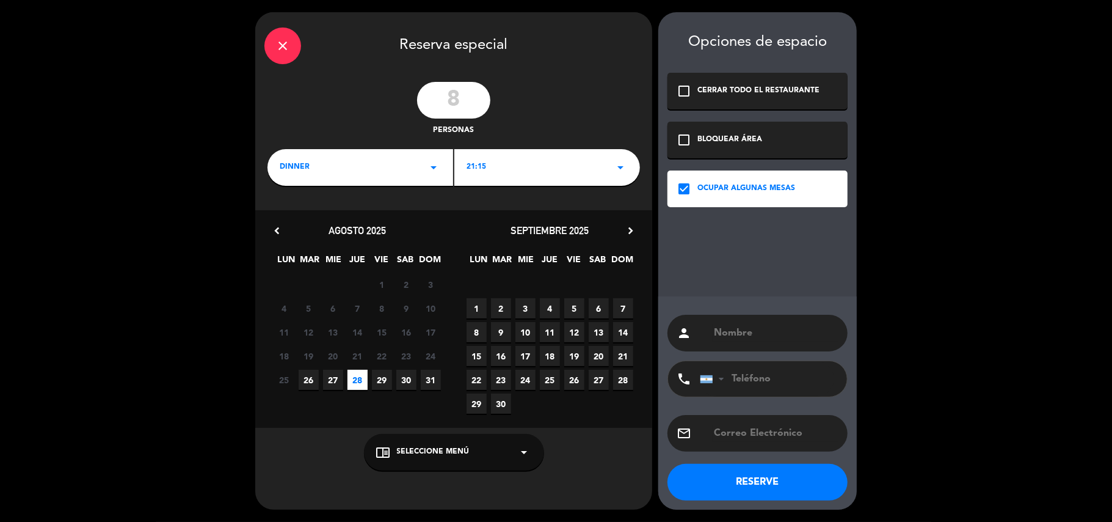
click at [739, 342] on div "person" at bounding box center [758, 333] width 180 height 37
type input "D"
click at [727, 330] on input "D" at bounding box center [776, 332] width 126 height 17
type input "F"
type input "E"
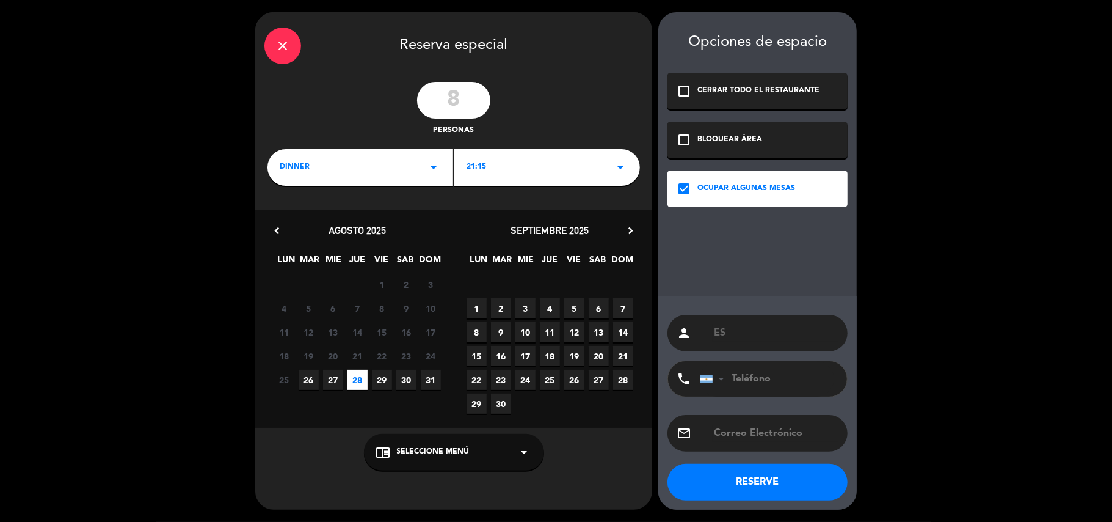
type input "E"
click at [729, 333] on input "text" at bounding box center [776, 332] width 122 height 17
click at [729, 335] on input "text" at bounding box center [776, 332] width 122 height 17
type input "[PERSON_NAME]"
click at [748, 480] on button "RESERVE" at bounding box center [758, 482] width 180 height 37
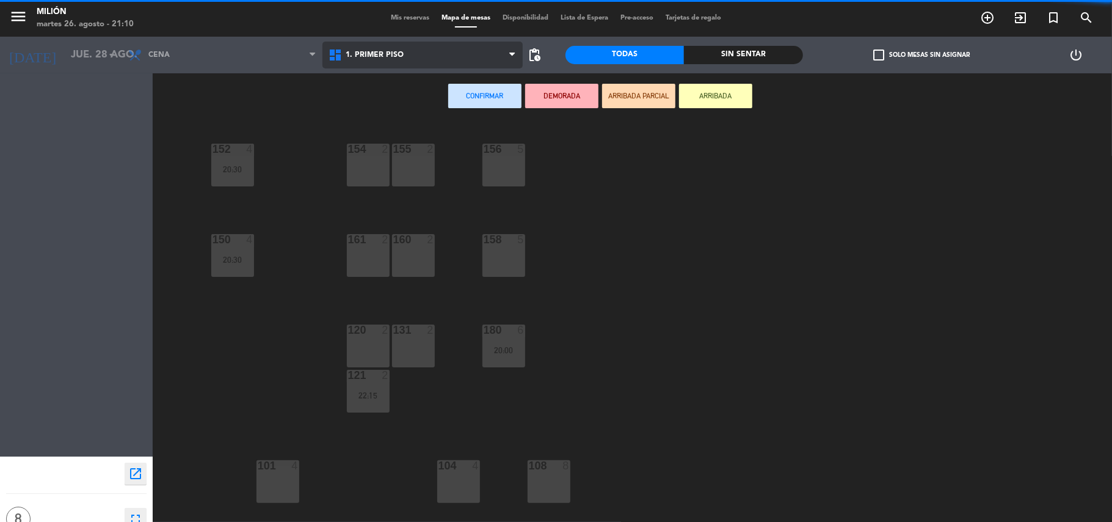
click at [392, 51] on span "1. PRIMER PISO" at bounding box center [375, 55] width 58 height 9
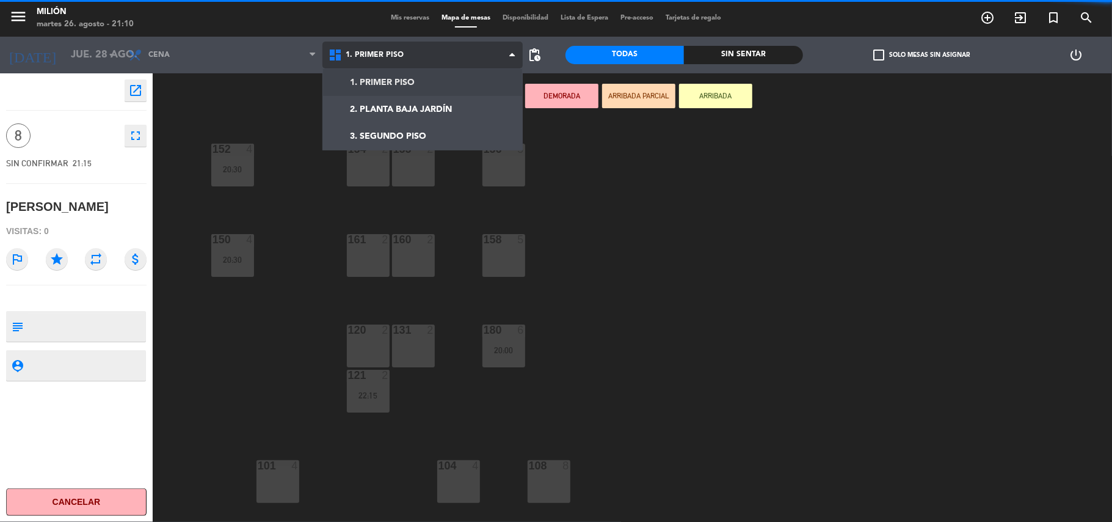
click at [392, 51] on span "1. PRIMER PISO" at bounding box center [375, 55] width 58 height 9
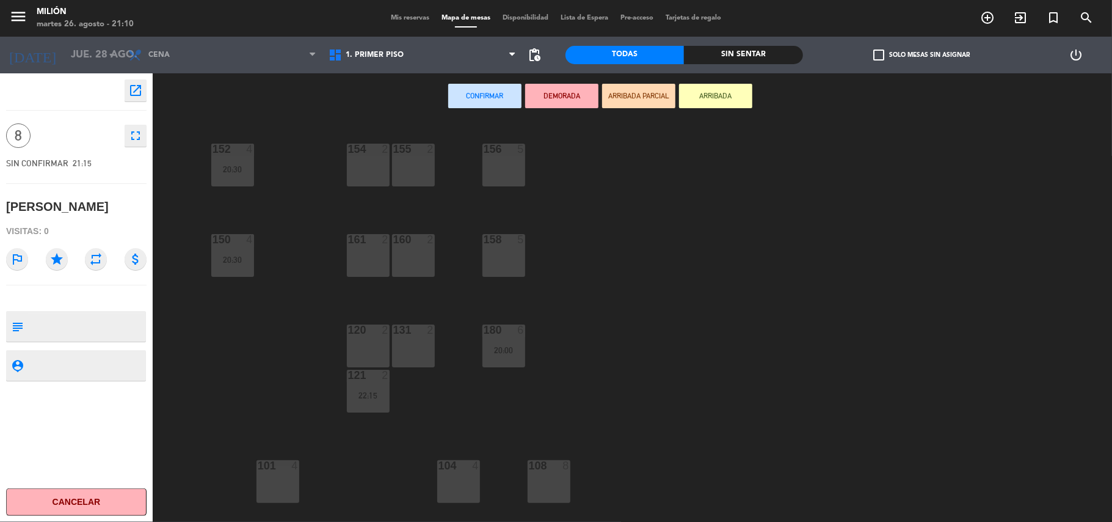
click at [551, 482] on div "108 8" at bounding box center [549, 481] width 43 height 43
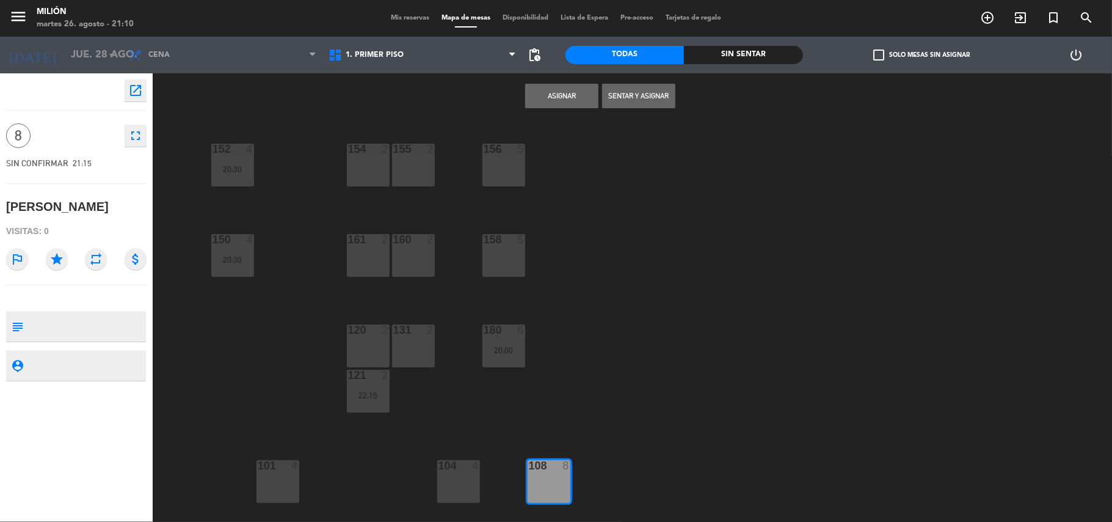
click at [57, 366] on textarea at bounding box center [86, 365] width 117 height 15
click at [51, 319] on textarea at bounding box center [86, 326] width 117 height 26
type textarea "FESTEJA CUMPLE SON [DEMOGRAPHIC_DATA]"
click at [559, 91] on button "Asignar" at bounding box center [561, 96] width 73 height 24
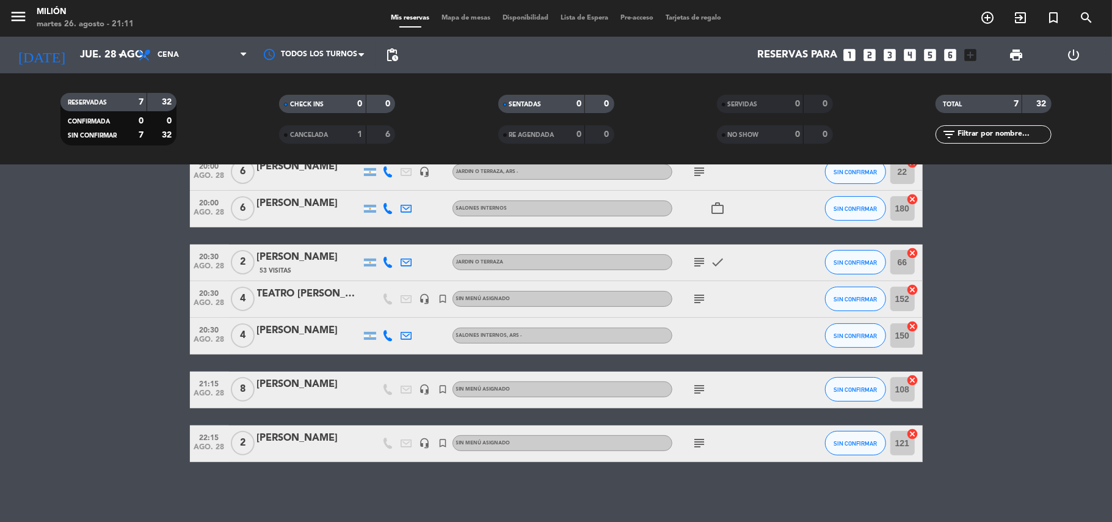
scroll to position [206, 0]
click at [700, 385] on icon "subject" at bounding box center [700, 388] width 15 height 15
click at [700, 386] on icon "subject" at bounding box center [700, 388] width 15 height 15
click at [719, 385] on div "subject" at bounding box center [727, 389] width 110 height 36
click at [147, 428] on bookings-row "20:00 ago. 28 6 [PERSON_NAME] headset_mic JARDIN o TERRAZA , ARS - subject SIN …" at bounding box center [556, 307] width 1112 height 308
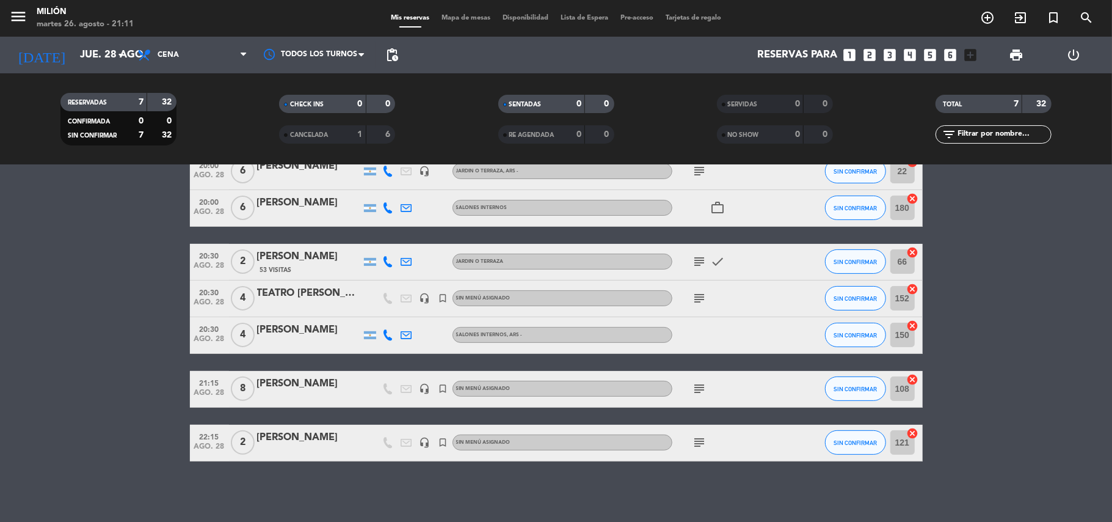
click at [296, 477] on div "Ocultar nota Notas para cena info_outline CENA [PERSON_NAME] Incluye una entrad…" at bounding box center [556, 343] width 1112 height 357
click at [679, 491] on div "Ocultar nota Notas para cena info_outline CENA [PERSON_NAME] Incluye una entrad…" at bounding box center [556, 343] width 1112 height 357
click at [83, 26] on div "martes 26. agosto - 21:16" at bounding box center [85, 24] width 97 height 12
click at [83, 35] on div "menu Milión martes 26. agosto - 21:16 Mis reservas Mapa de mesas Disponibilidad…" at bounding box center [556, 18] width 1112 height 37
click at [83, 46] on input "jue. 28 ago." at bounding box center [140, 55] width 132 height 24
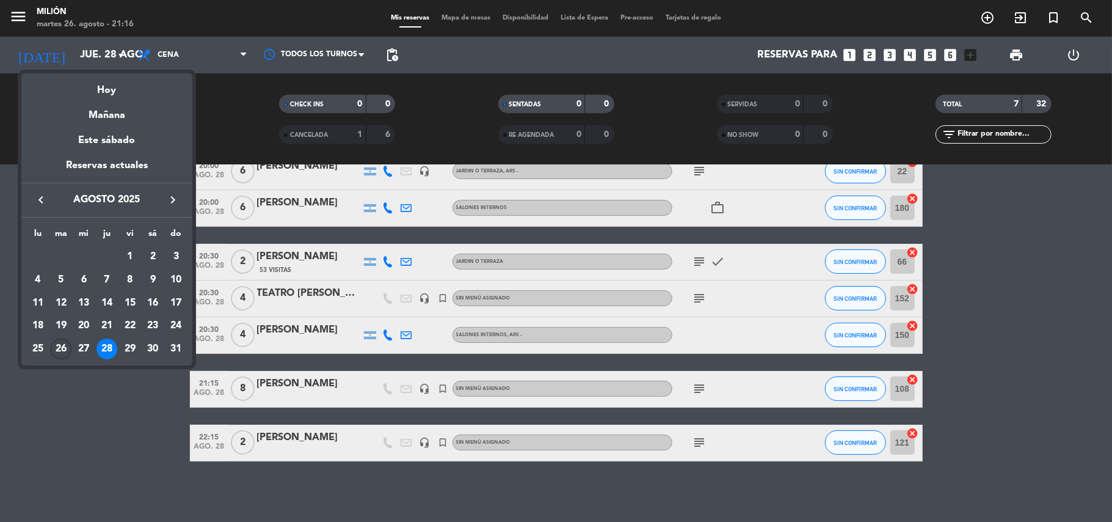
click at [61, 348] on div "26" at bounding box center [61, 348] width 21 height 21
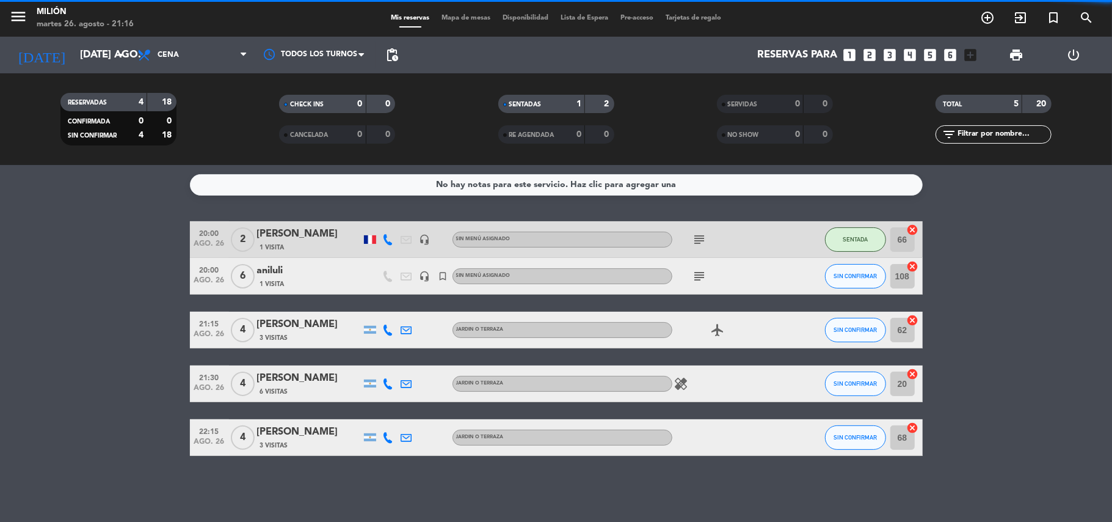
scroll to position [0, 0]
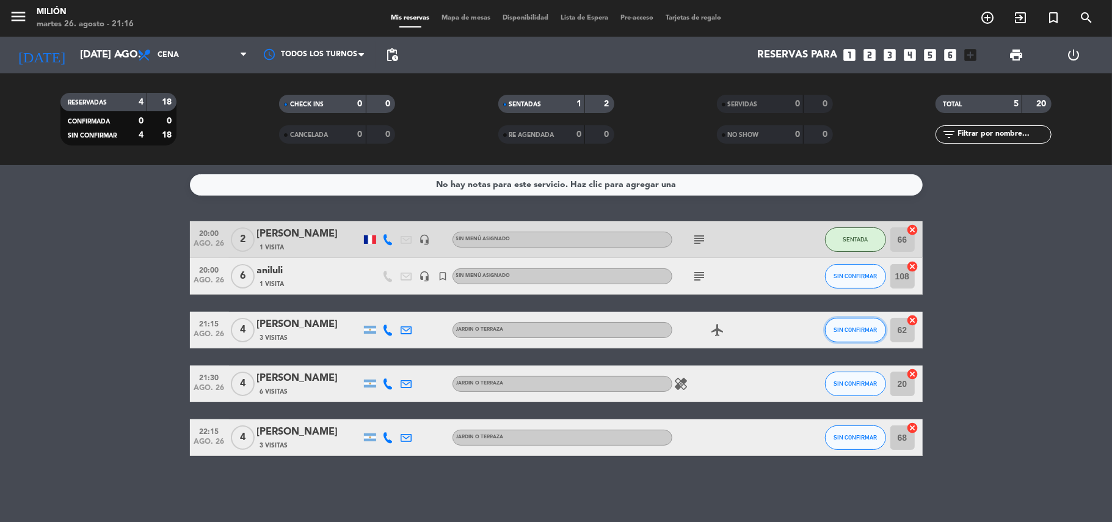
click at [868, 328] on span "SIN CONFIRMAR" at bounding box center [855, 329] width 43 height 7
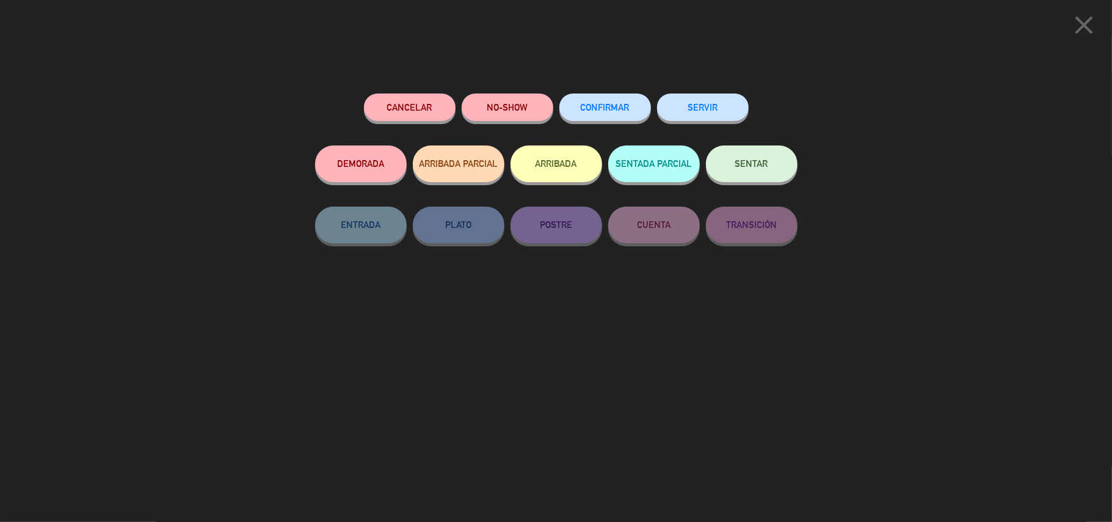
click at [751, 145] on div "SENTAR" at bounding box center [752, 175] width 92 height 61
click at [751, 157] on button "SENTAR" at bounding box center [752, 163] width 92 height 37
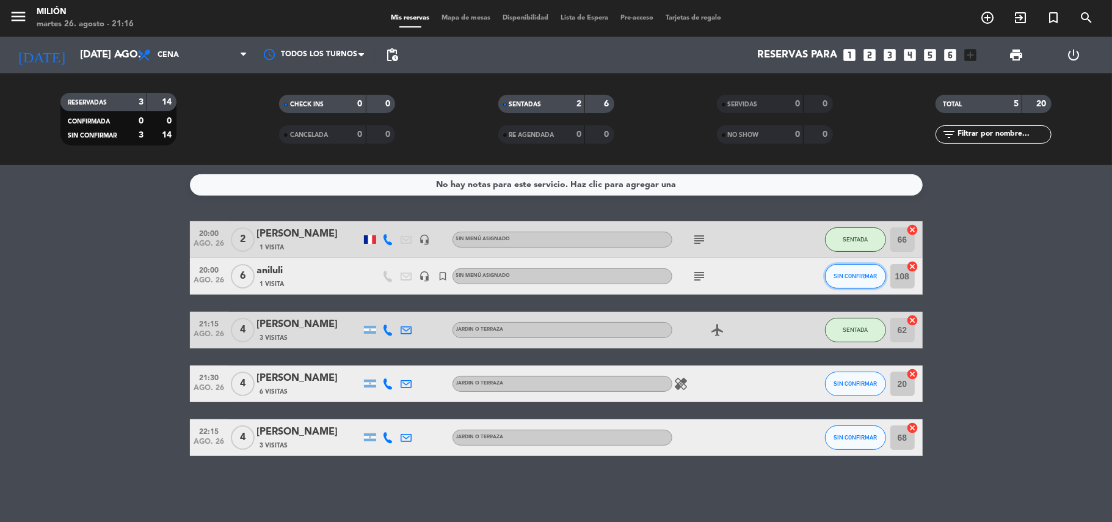
click at [845, 272] on span "SIN CONFIRMAR" at bounding box center [855, 275] width 43 height 7
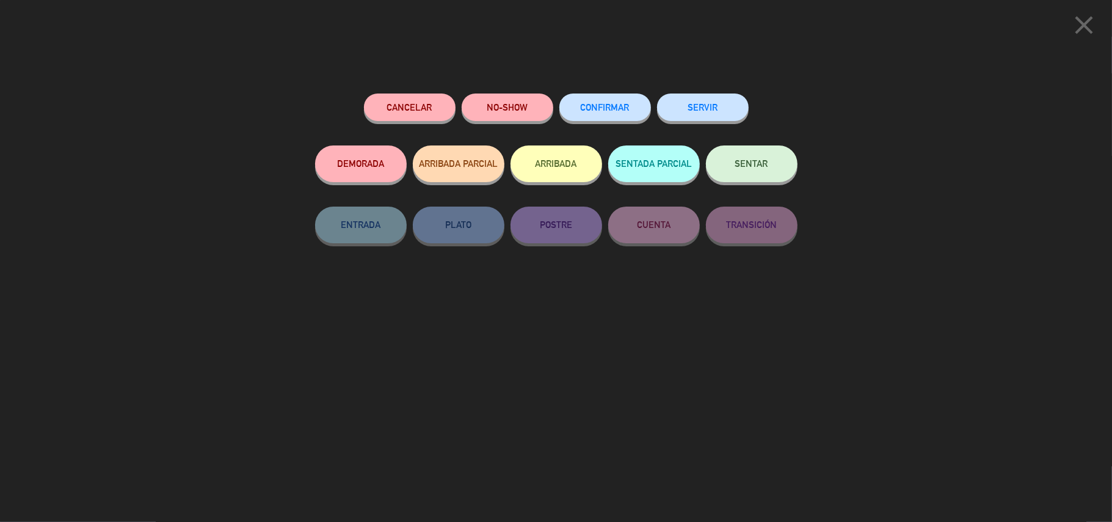
click at [1086, 31] on icon "close" at bounding box center [1084, 25] width 31 height 31
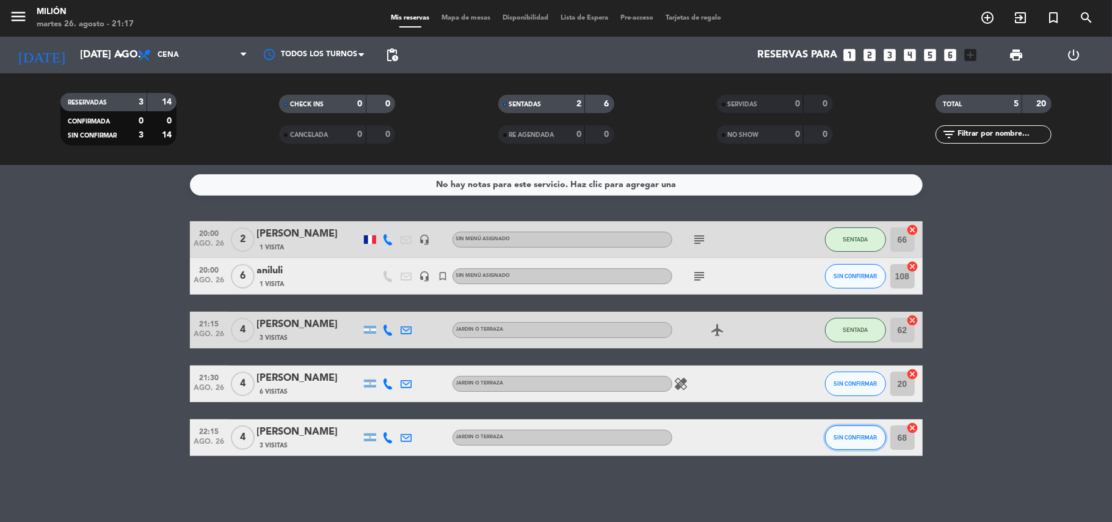
click at [848, 436] on span "SIN CONFIRMAR" at bounding box center [855, 437] width 43 height 7
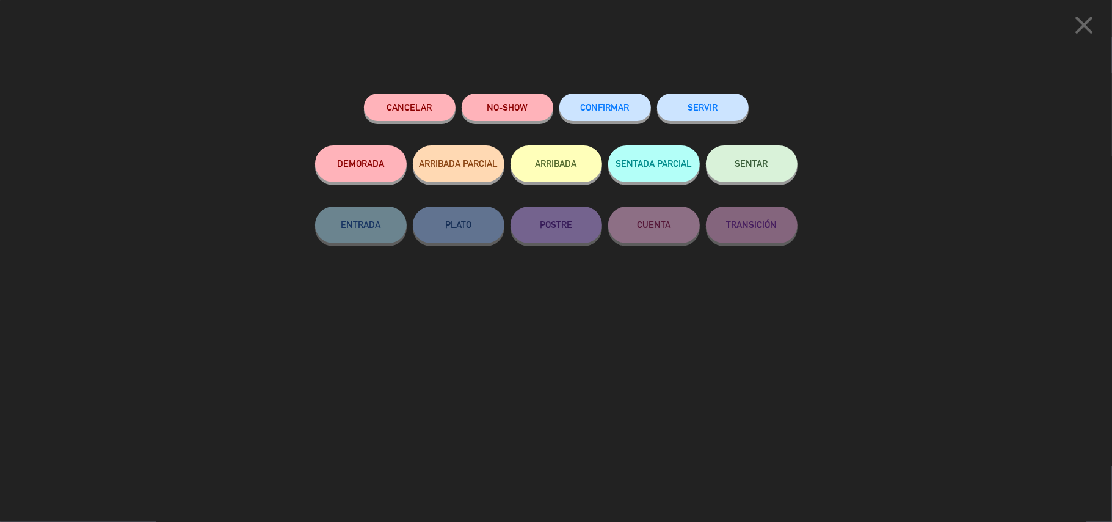
click at [760, 160] on span "SENTAR" at bounding box center [751, 163] width 33 height 10
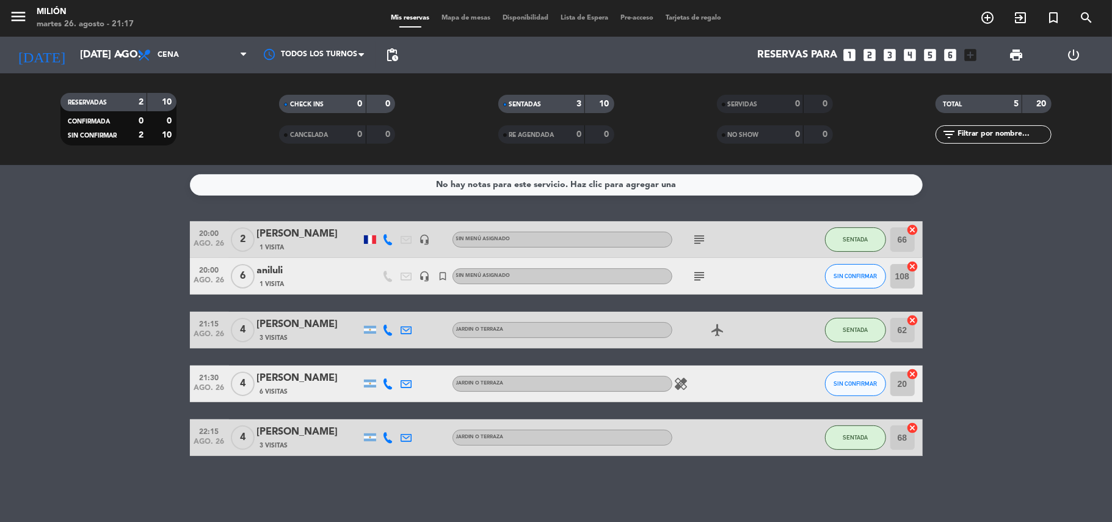
click at [988, 275] on bookings-row "20:00 ago. 26 2 [PERSON_NAME] 1 Visita headset_mic Sin menú asignado subject SE…" at bounding box center [556, 338] width 1112 height 235
click at [179, 286] on bookings-row "20:00 ago. 26 2 [PERSON_NAME] 1 Visita headset_mic Sin menú asignado subject SE…" at bounding box center [556, 338] width 1112 height 235
click at [1020, 275] on bookings-row "20:00 ago. 26 2 [PERSON_NAME] 1 Visita headset_mic Sin menú asignado subject SE…" at bounding box center [556, 338] width 1112 height 235
click at [895, 296] on div "20:00 ago. 26 2 [PERSON_NAME] 1 Visita headset_mic Sin menú asignado subject SE…" at bounding box center [556, 338] width 733 height 235
click at [1019, 308] on bookings-row "20:00 ago. 26 2 [PERSON_NAME] 1 Visita headset_mic Sin menú asignado subject SE…" at bounding box center [556, 338] width 1112 height 235
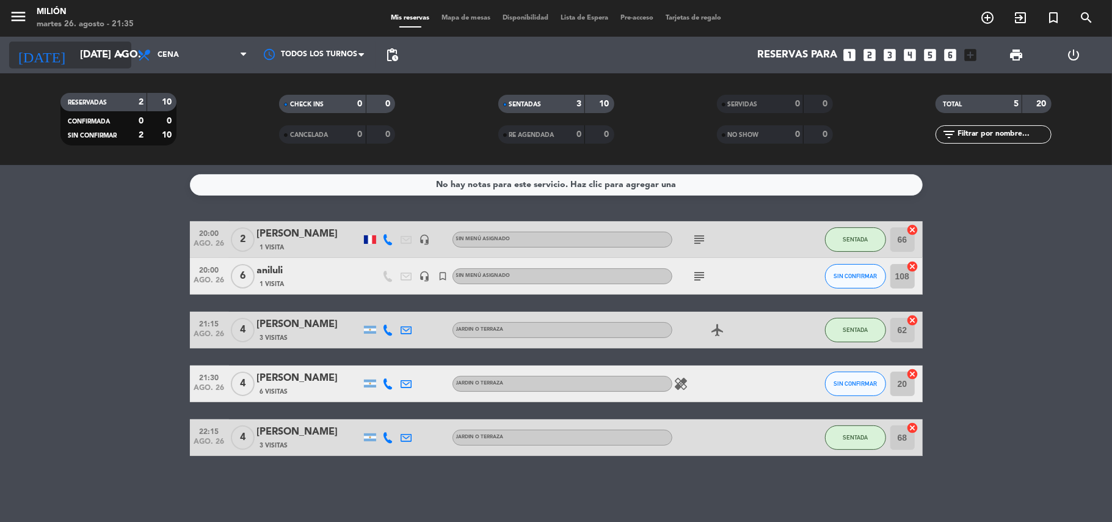
click at [117, 56] on icon "arrow_drop_down" at bounding box center [121, 55] width 15 height 15
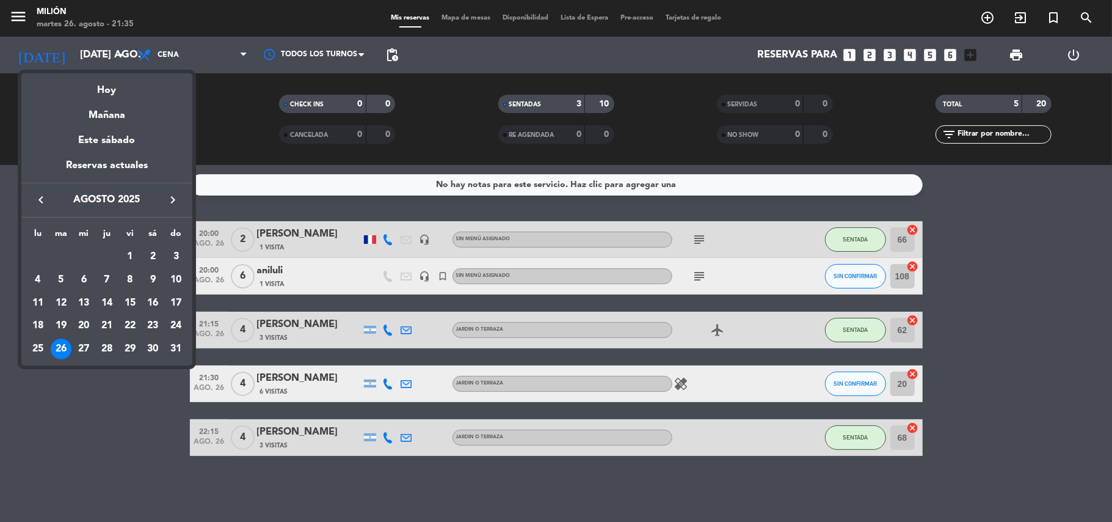
click at [157, 348] on div "30" at bounding box center [152, 348] width 21 height 21
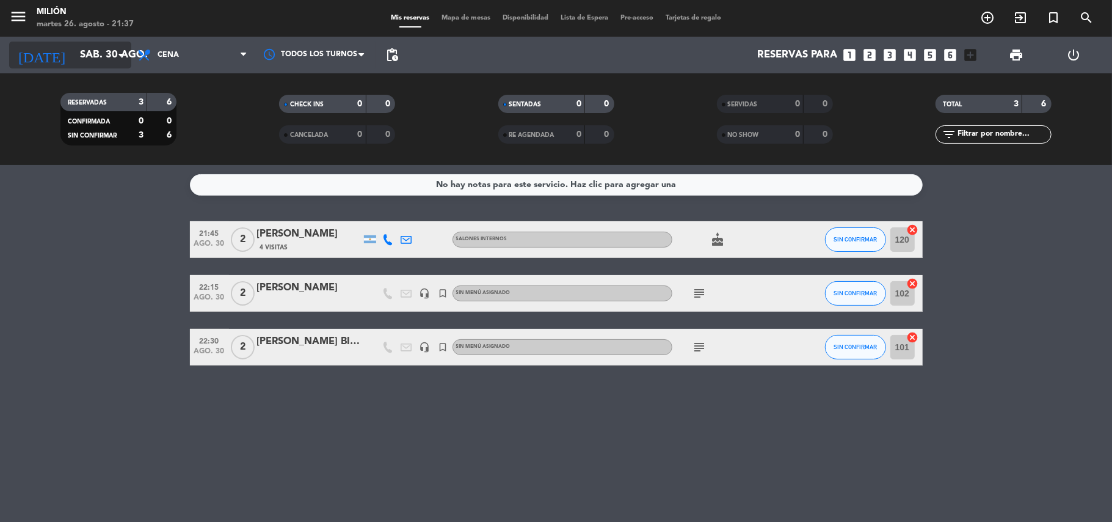
click at [84, 47] on input "sáb. 30 ago." at bounding box center [140, 55] width 132 height 24
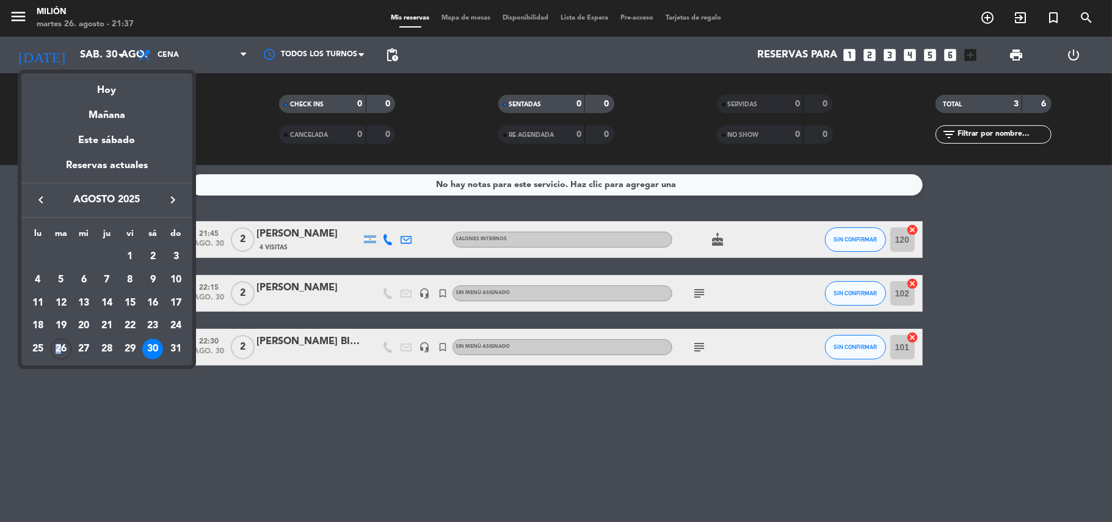
drag, startPoint x: 59, startPoint y: 340, endPoint x: 39, endPoint y: 365, distance: 31.7
click at [51, 352] on div "26" at bounding box center [61, 348] width 21 height 21
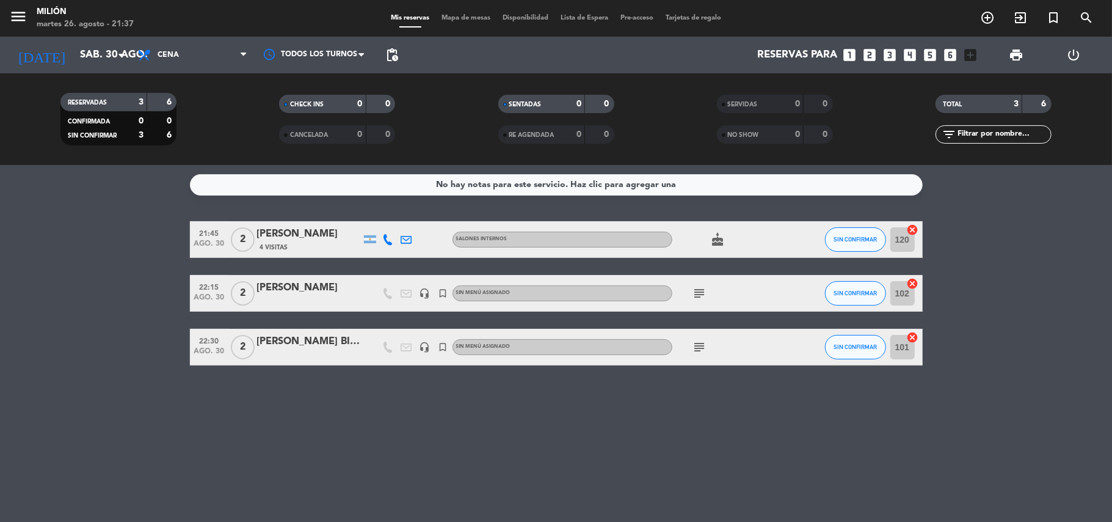
type input "[DATE] ago."
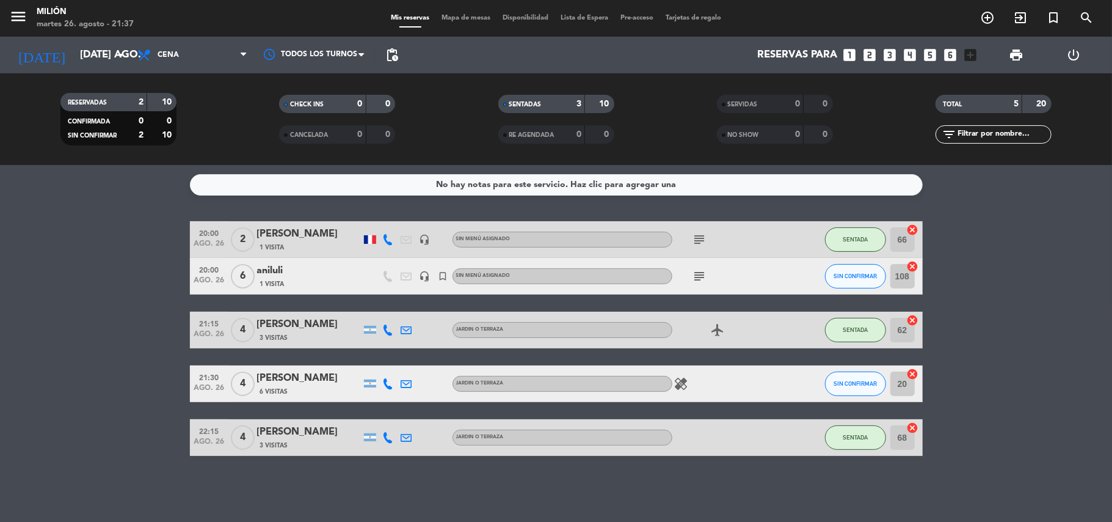
click at [929, 388] on bookings-row "20:00 ago. 26 2 [PERSON_NAME] 1 Visita headset_mic Sin menú asignado subject SE…" at bounding box center [556, 338] width 1112 height 235
click at [110, 355] on bookings-row "20:00 ago. 26 2 [PERSON_NAME] 1 Visita headset_mic Sin menú asignado subject SE…" at bounding box center [556, 338] width 1112 height 235
